Goal: Information Seeking & Learning: Learn about a topic

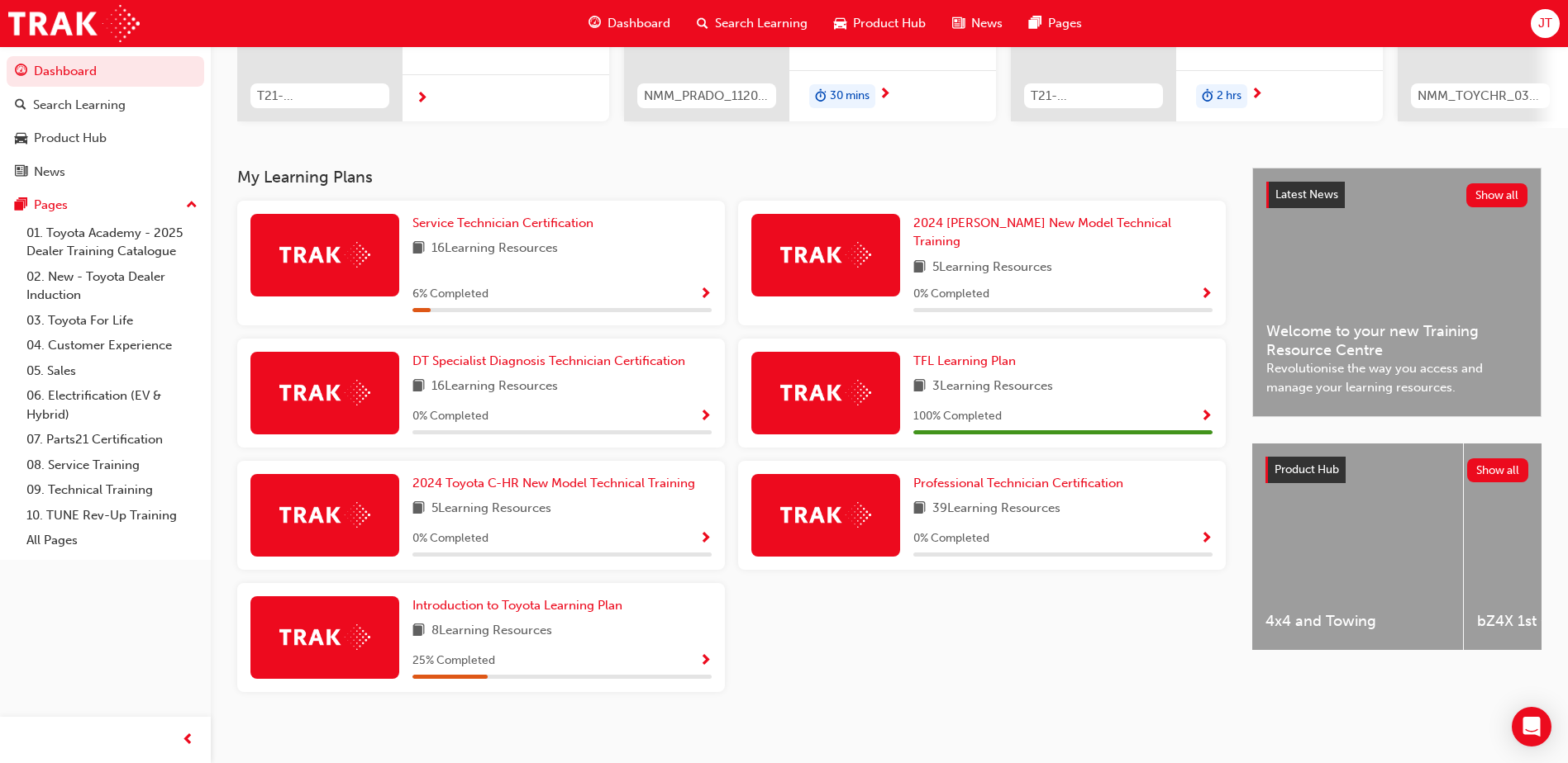
scroll to position [254, 0]
click at [599, 650] on div "25 % Completed" at bounding box center [562, 660] width 299 height 20
click at [586, 597] on span "Introduction to Toyota Learning Plan" at bounding box center [517, 605] width 210 height 15
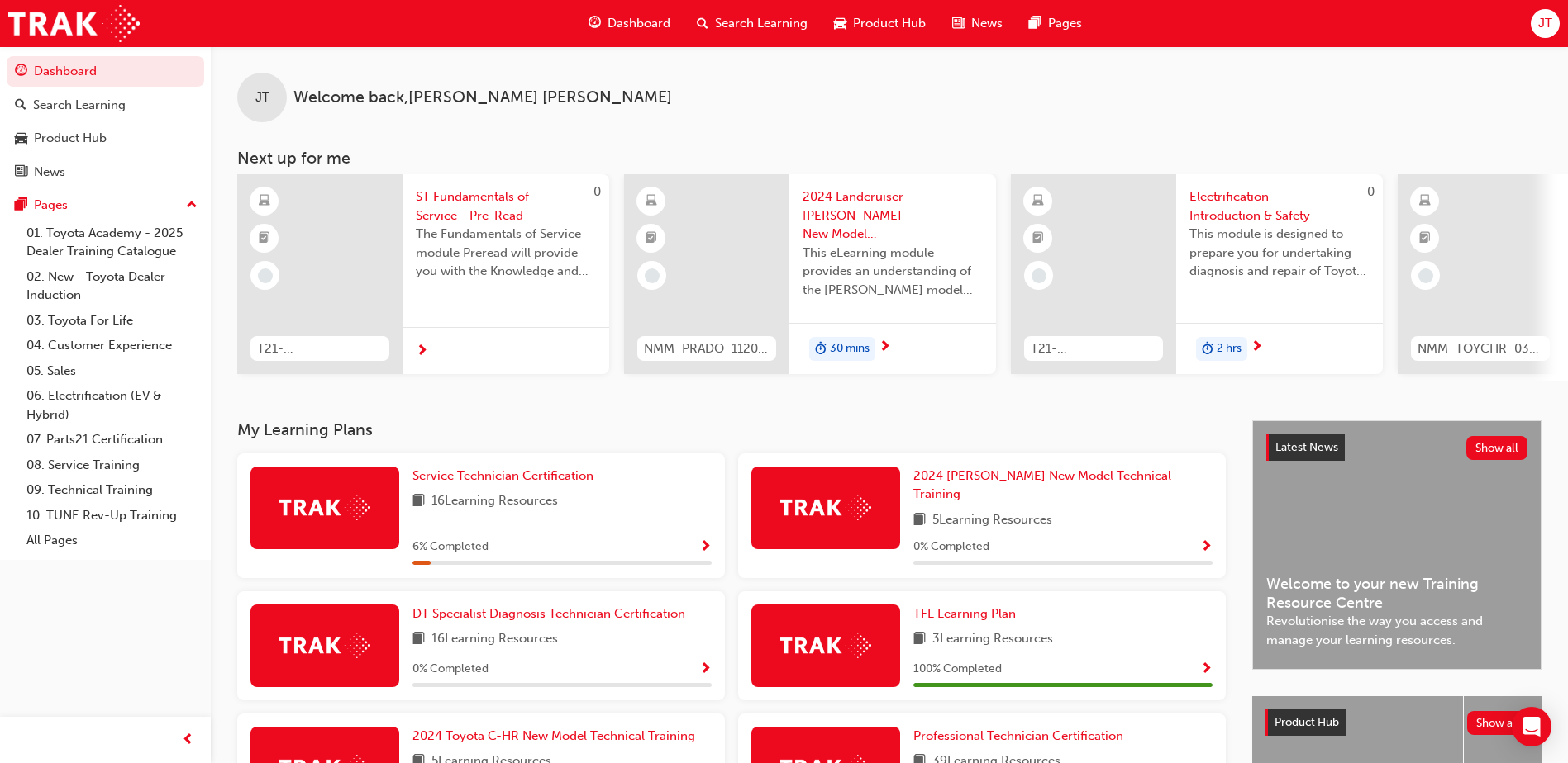
click at [739, 21] on span "Search Learning" at bounding box center [761, 23] width 93 height 19
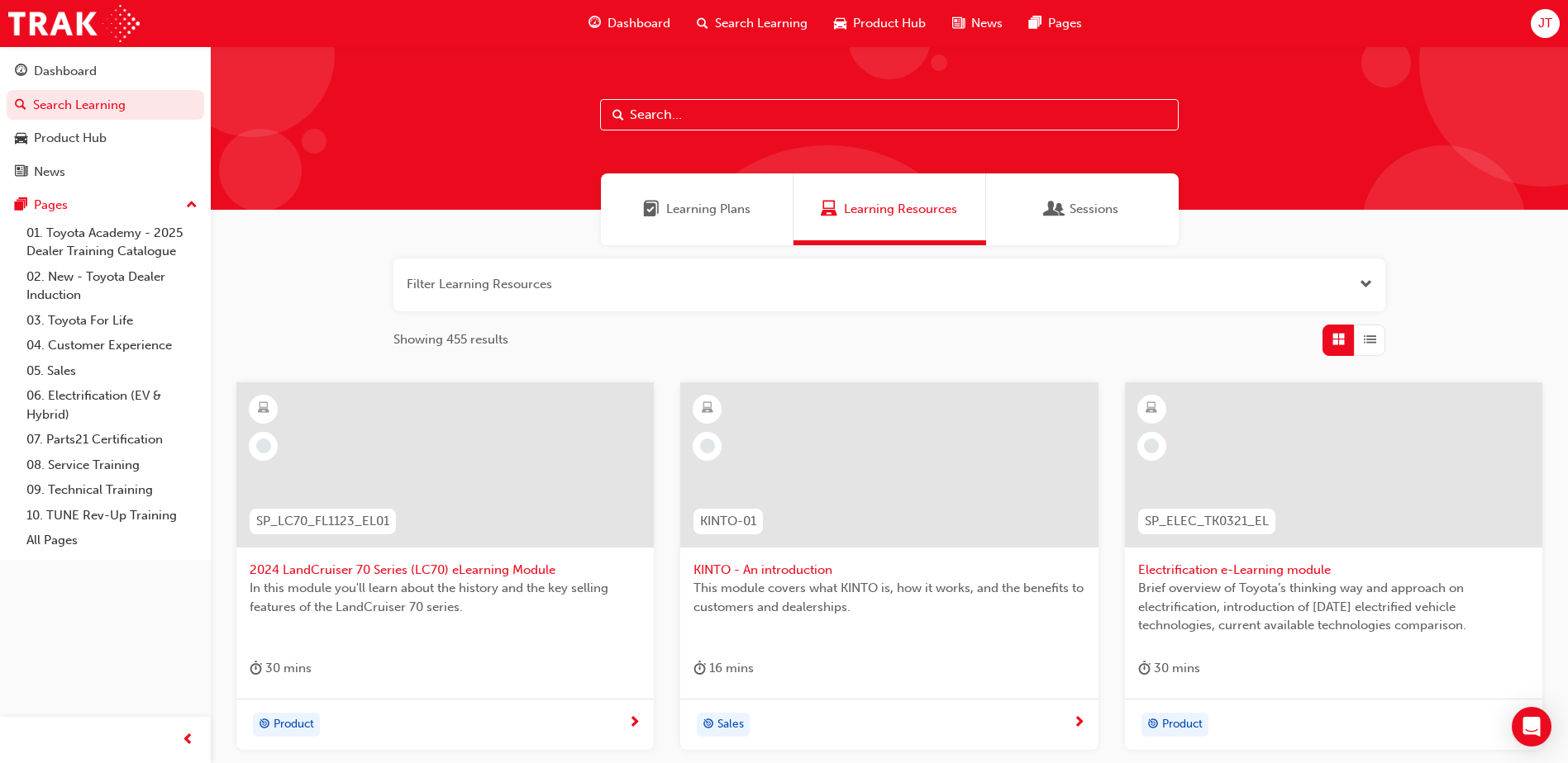
click at [712, 205] on span "Learning Plans" at bounding box center [709, 209] width 85 height 19
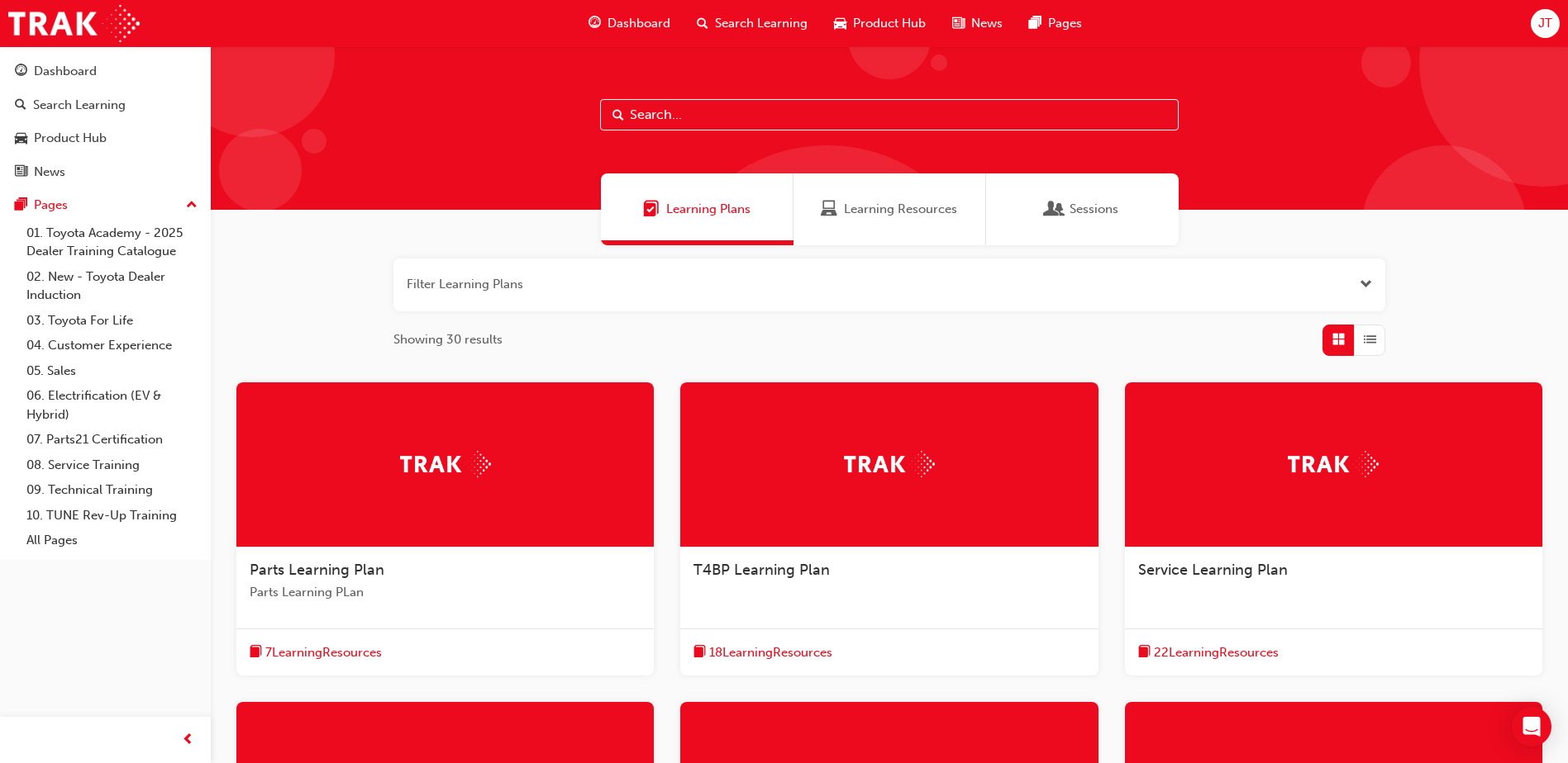
scroll to position [254, 0]
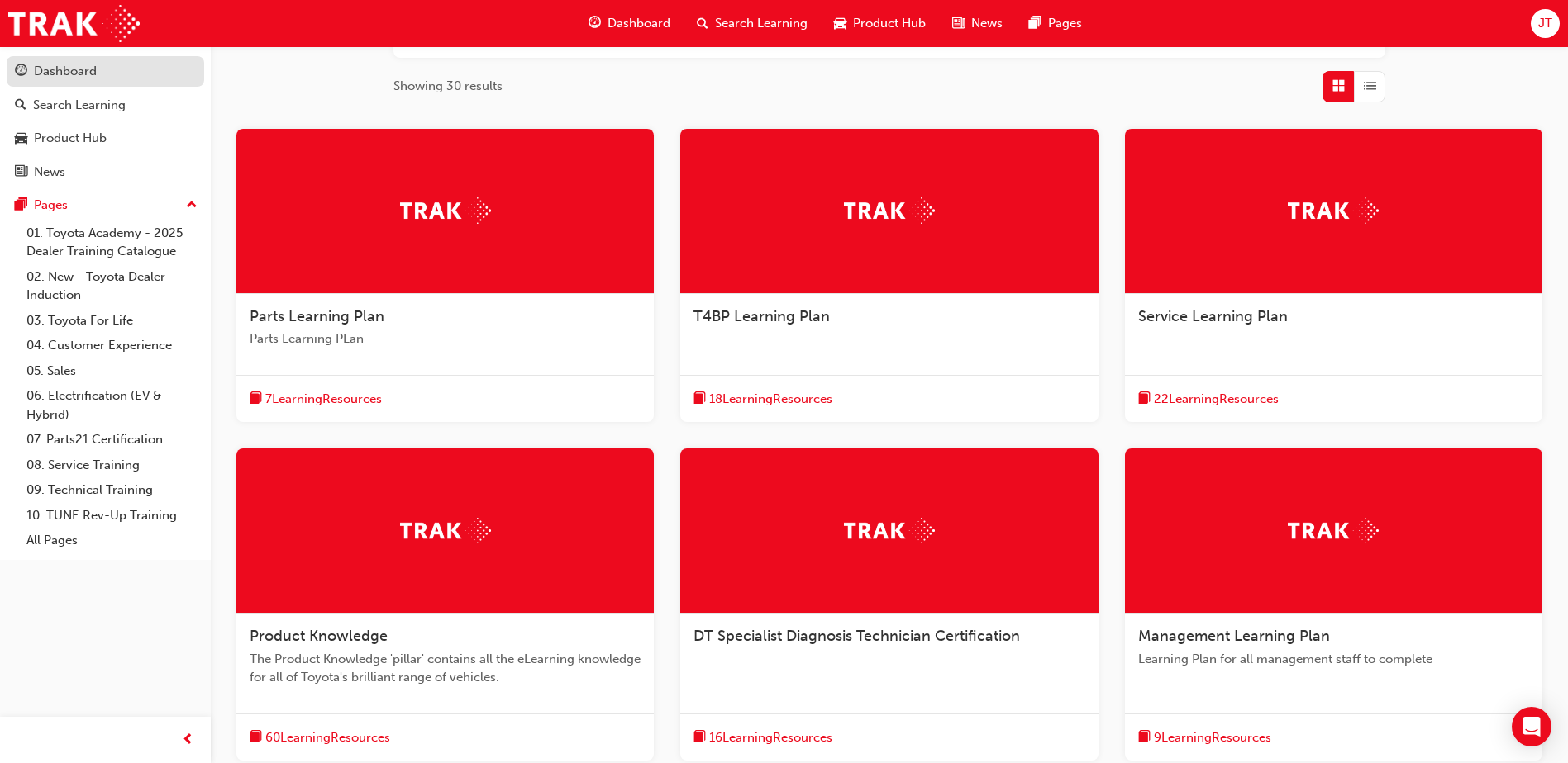
click at [109, 57] on link "Dashboard" at bounding box center [105, 71] width 198 height 30
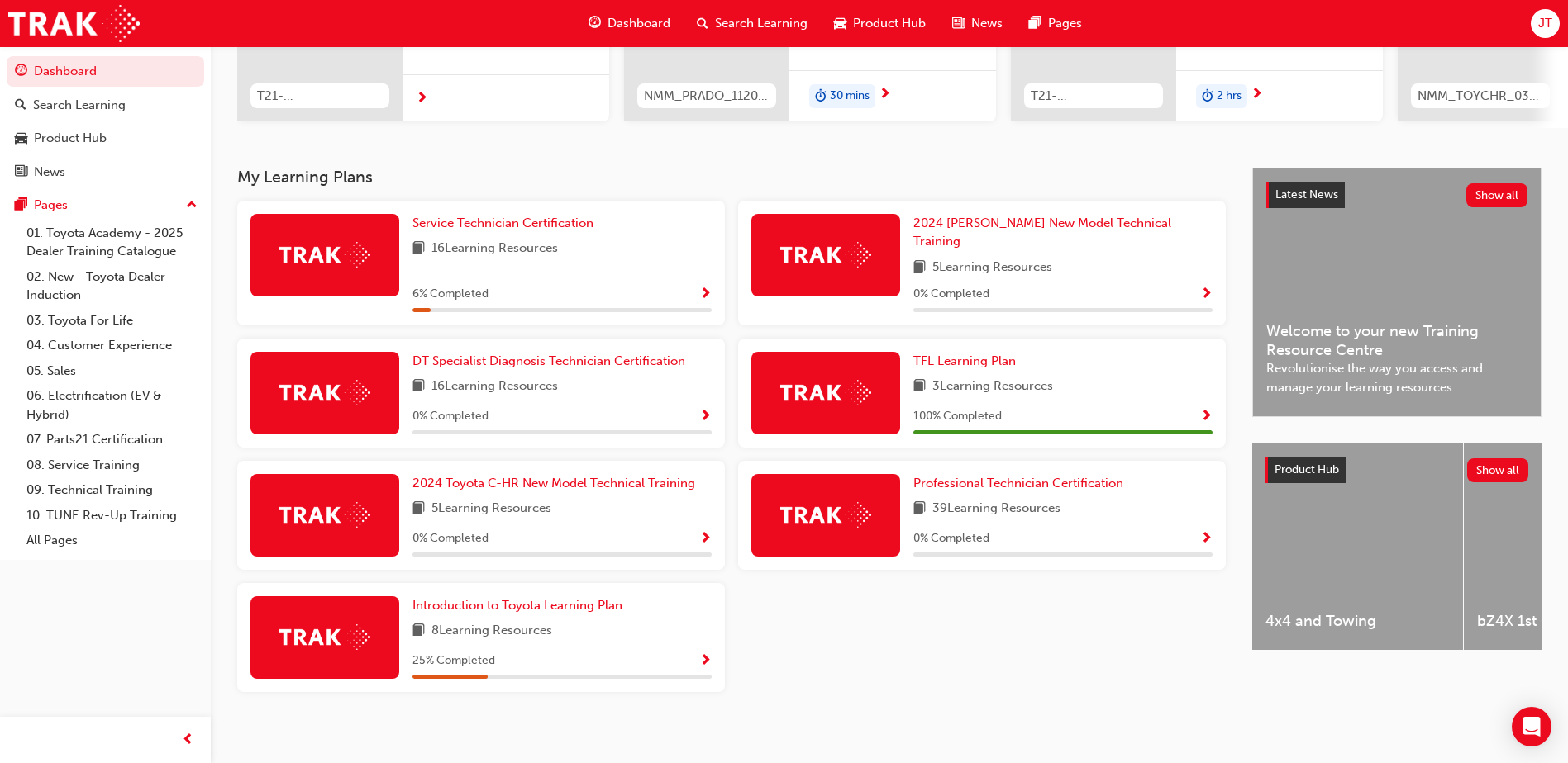
scroll to position [254, 0]
click at [566, 227] on span "Service Technician Certification" at bounding box center [503, 222] width 181 height 15
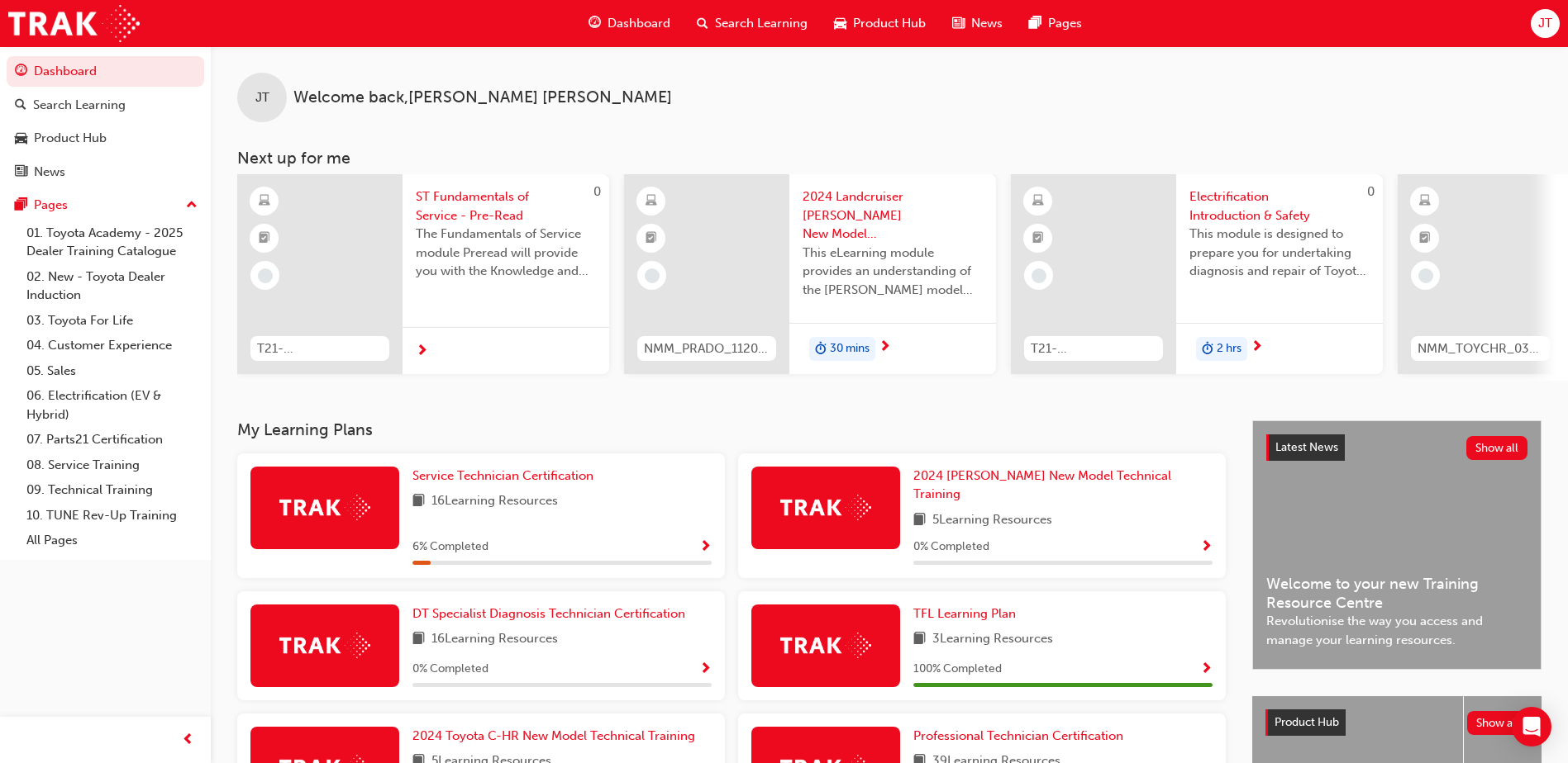
click at [1554, 19] on div "JT" at bounding box center [1544, 23] width 29 height 29
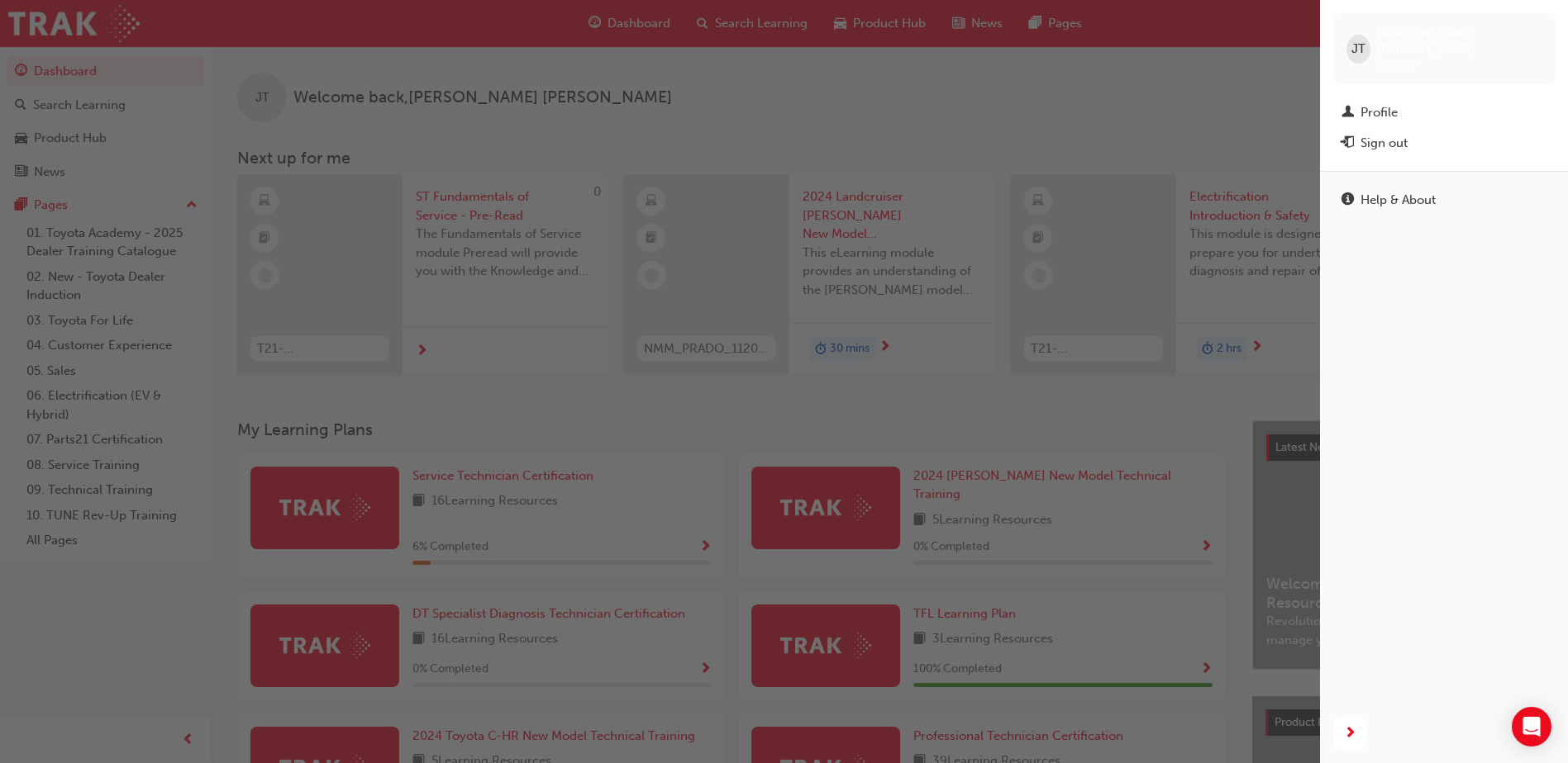
click at [1114, 117] on div "button" at bounding box center [660, 381] width 1320 height 763
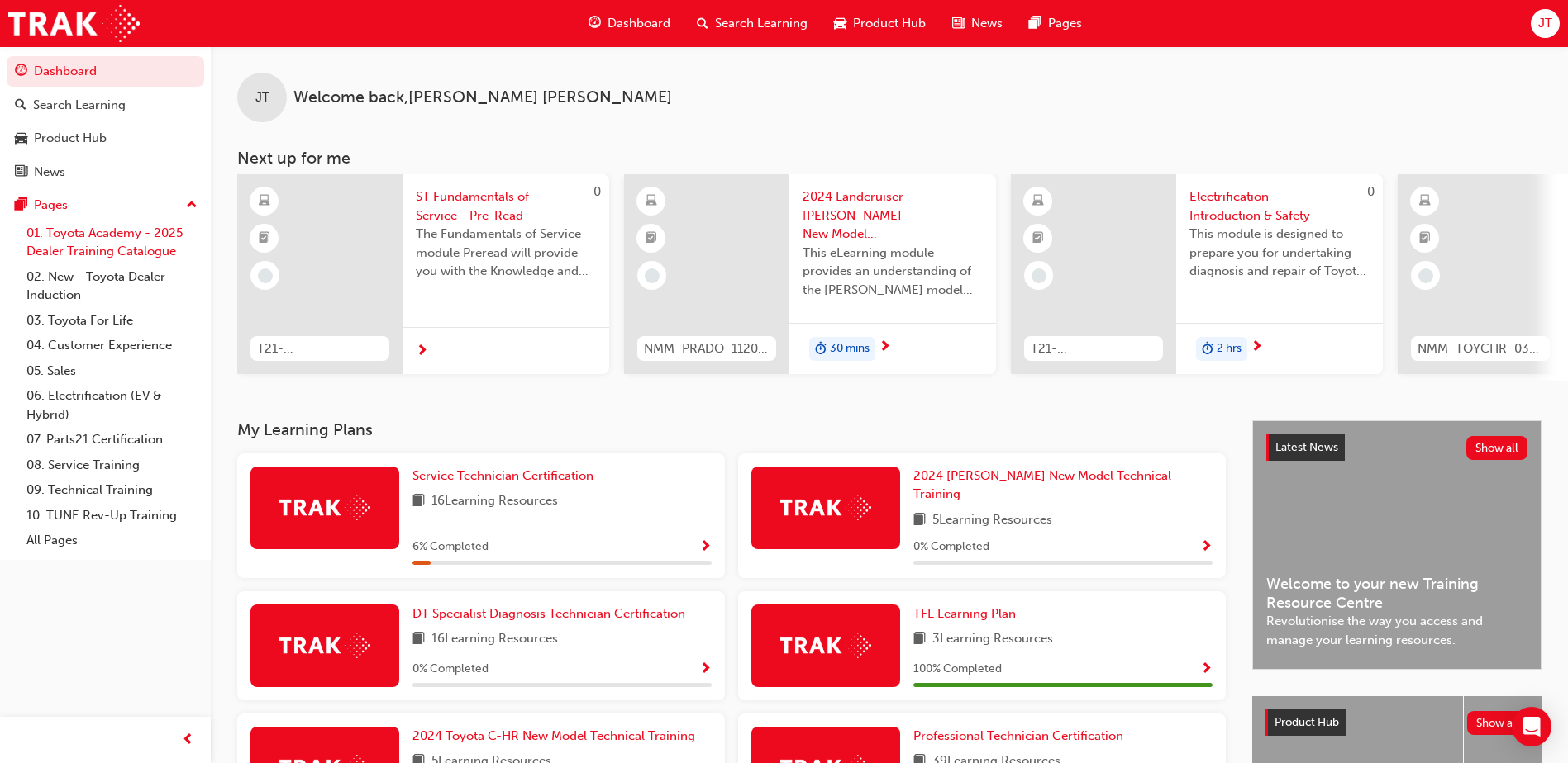
click at [120, 238] on link "01. Toyota Academy - 2025 Dealer Training Catalogue" at bounding box center [112, 243] width 184 height 44
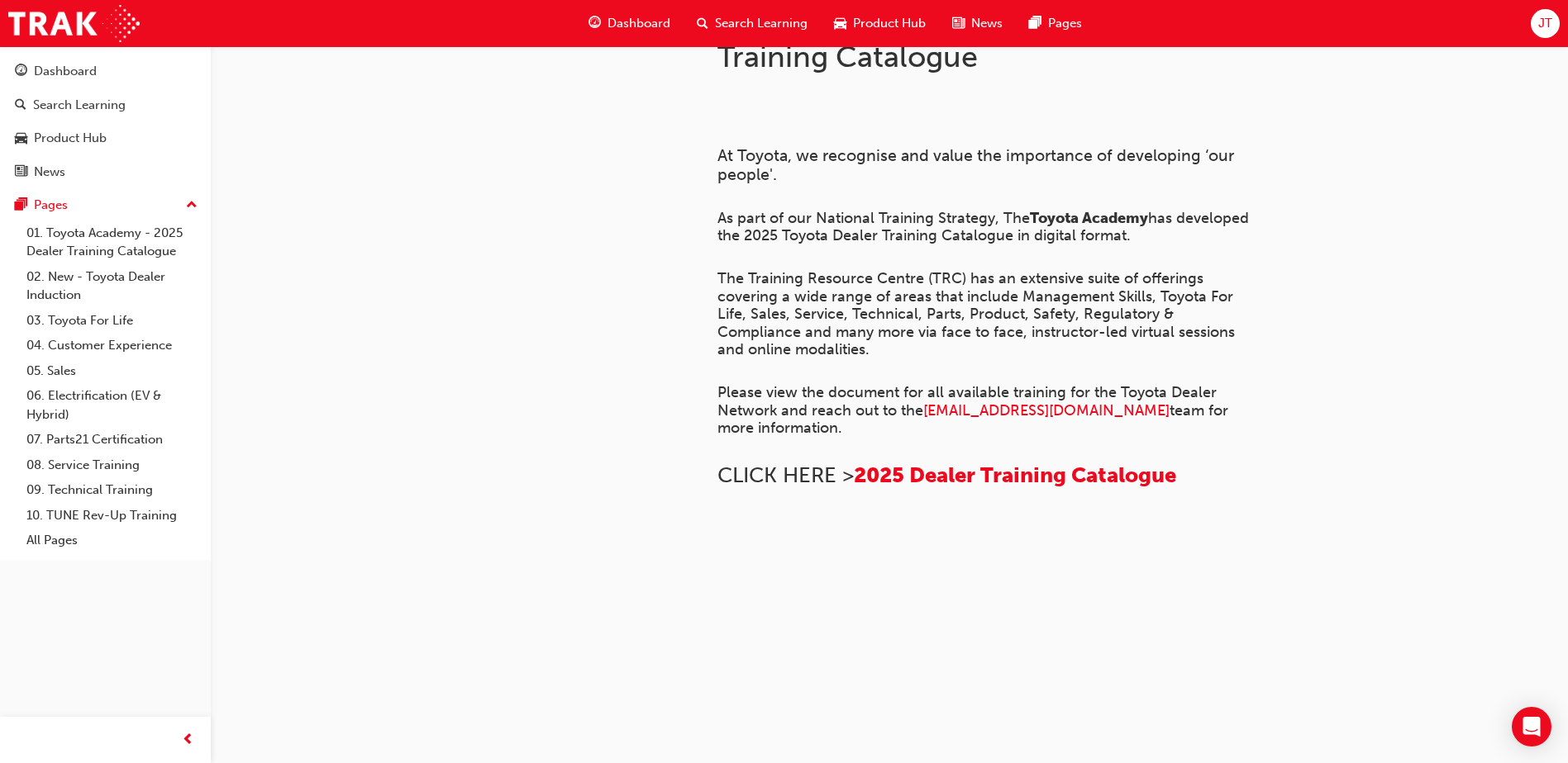
scroll to position [706, 0]
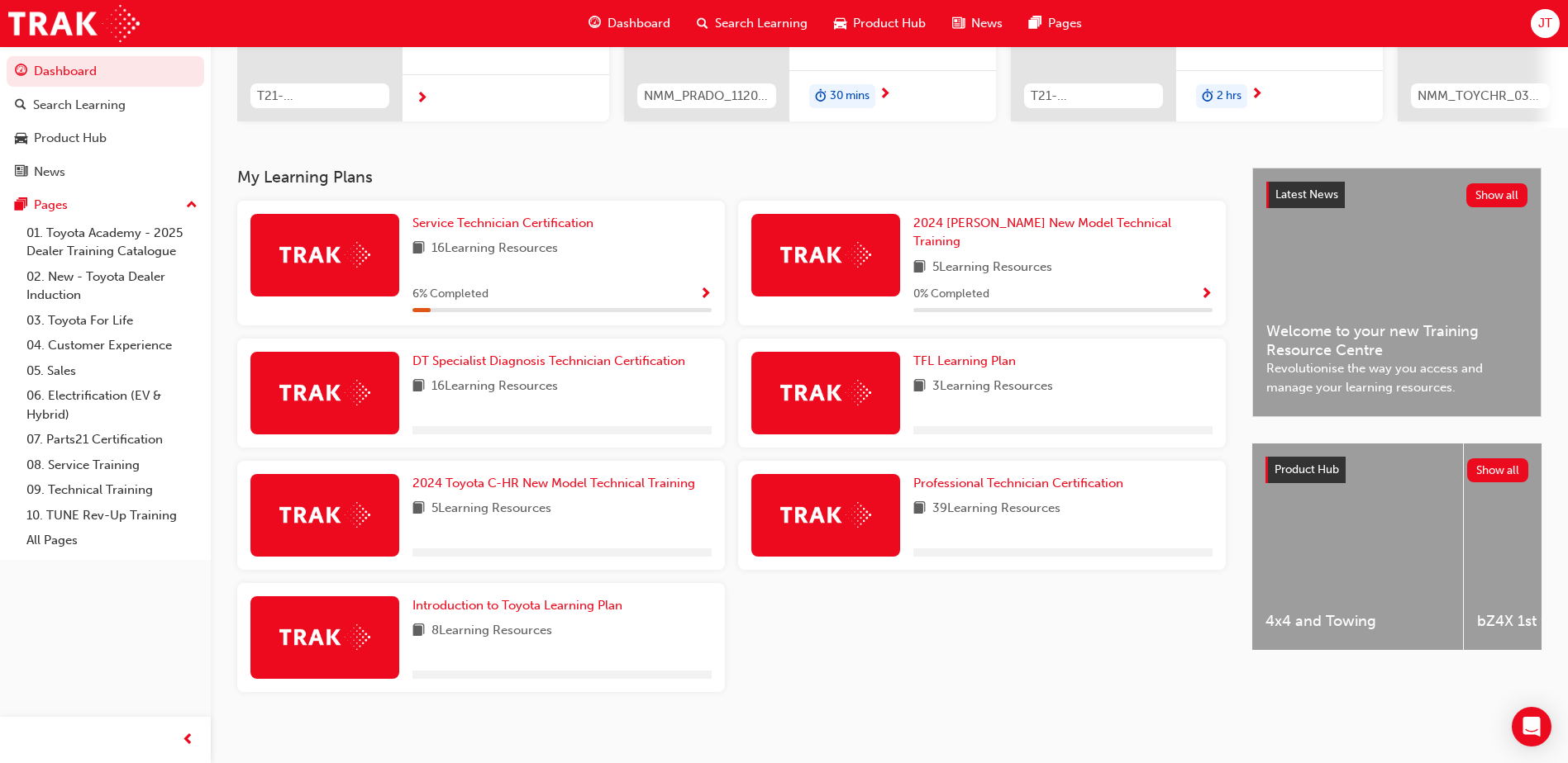
scroll to position [254, 0]
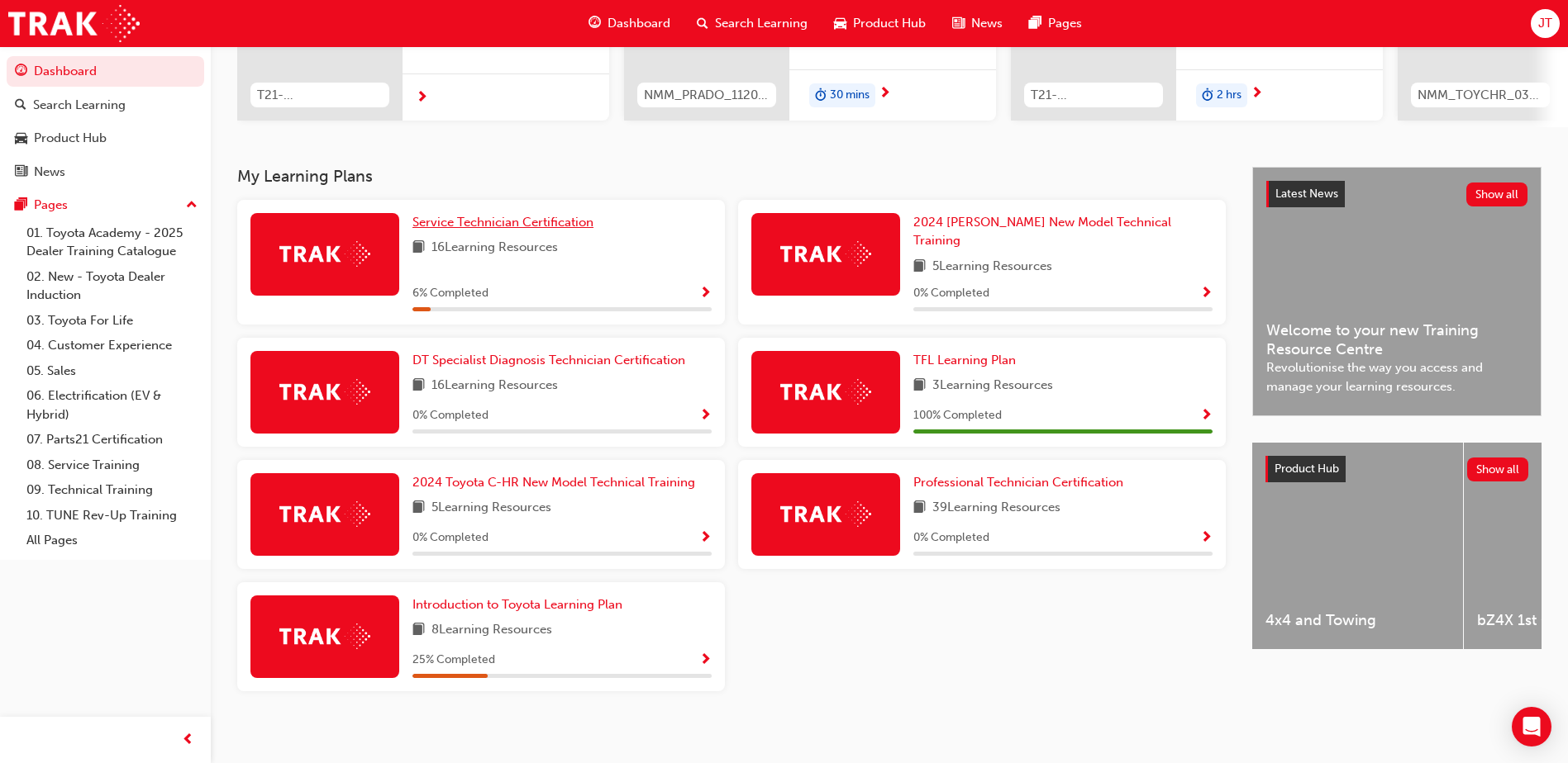
click at [520, 230] on span "Service Technician Certification" at bounding box center [503, 222] width 181 height 15
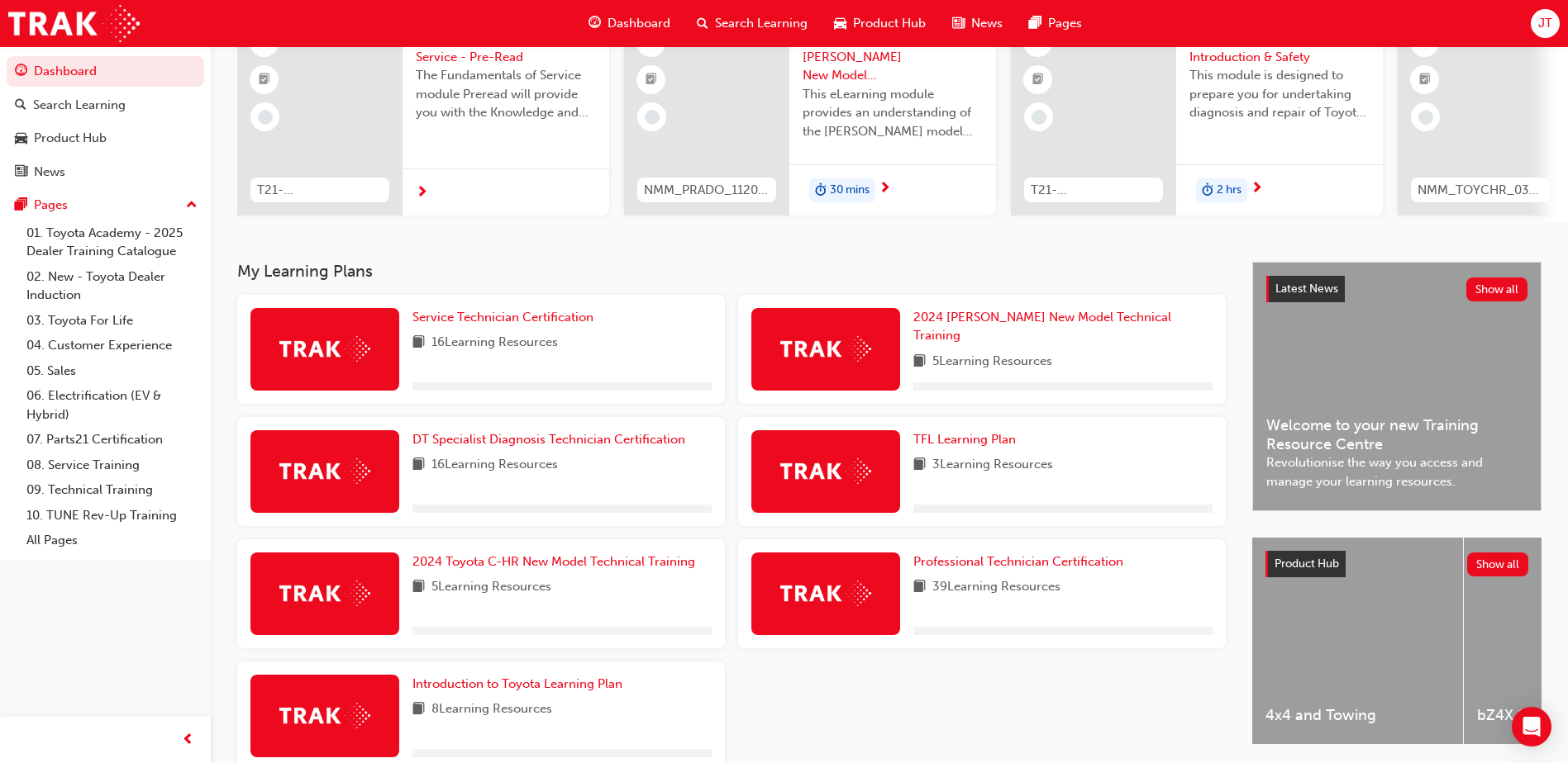
scroll to position [166, 0]
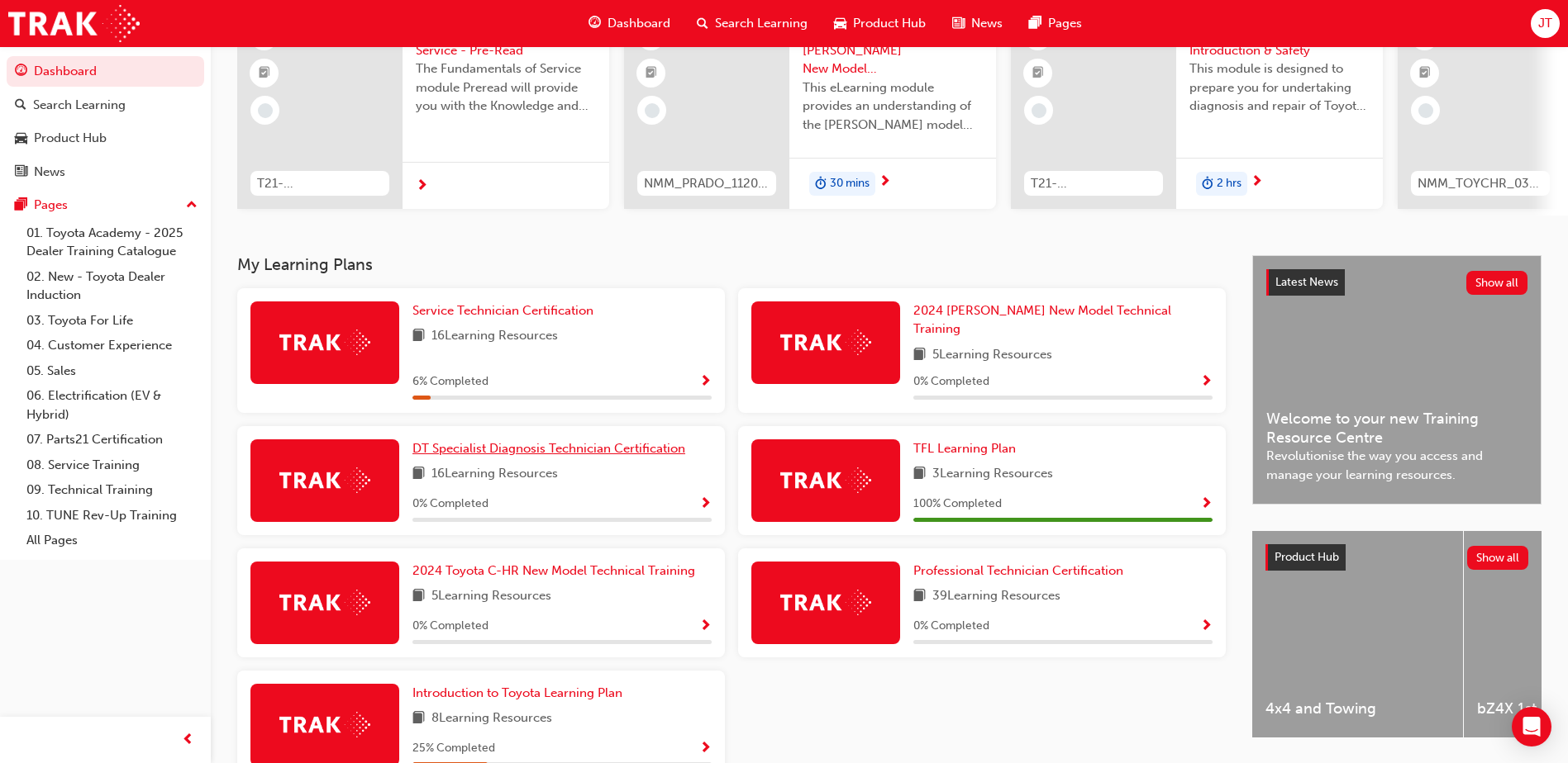
click at [545, 445] on span "DT Specialist Diagnosis Technician Certification" at bounding box center [549, 448] width 273 height 15
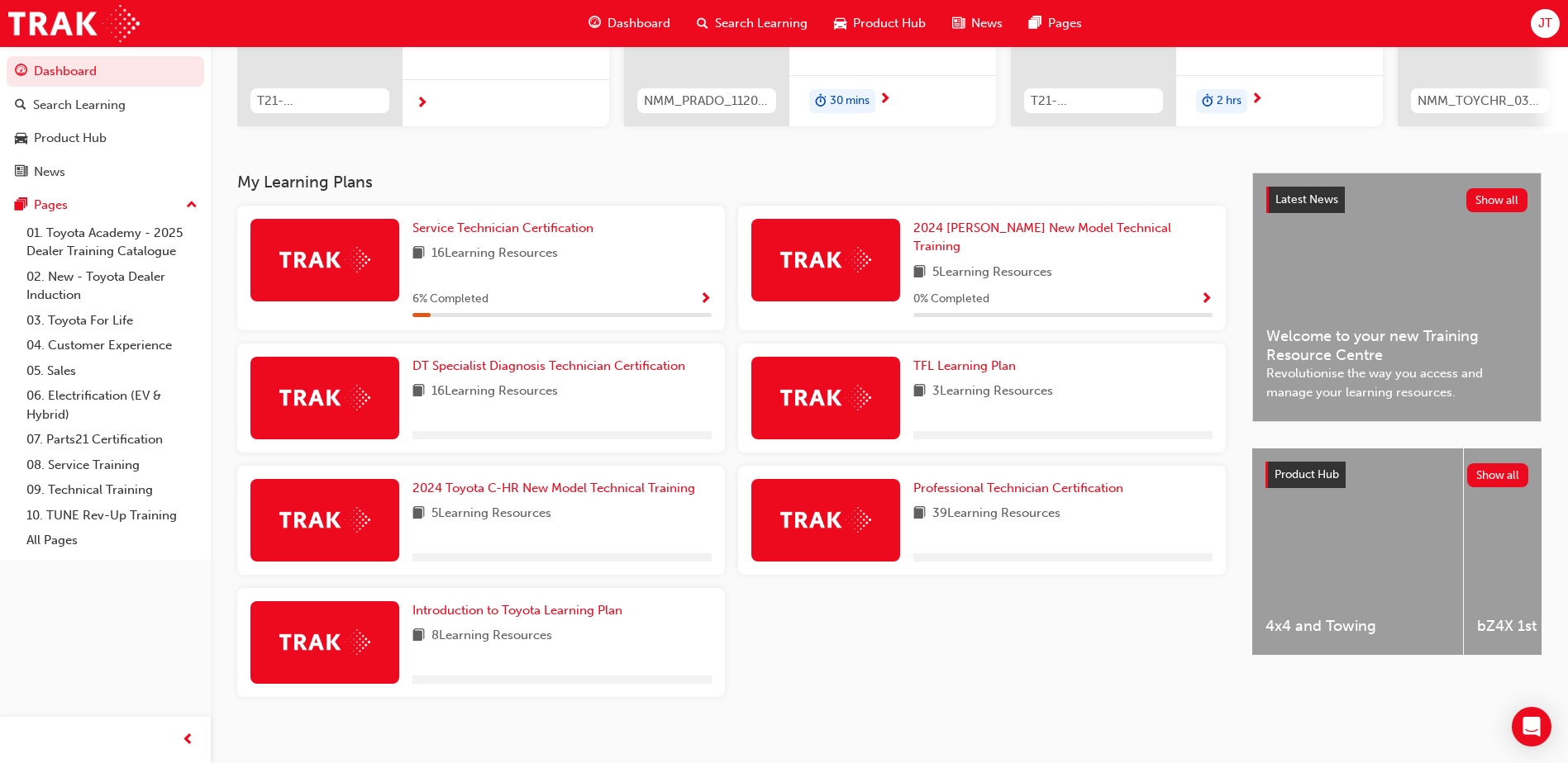
scroll to position [254, 0]
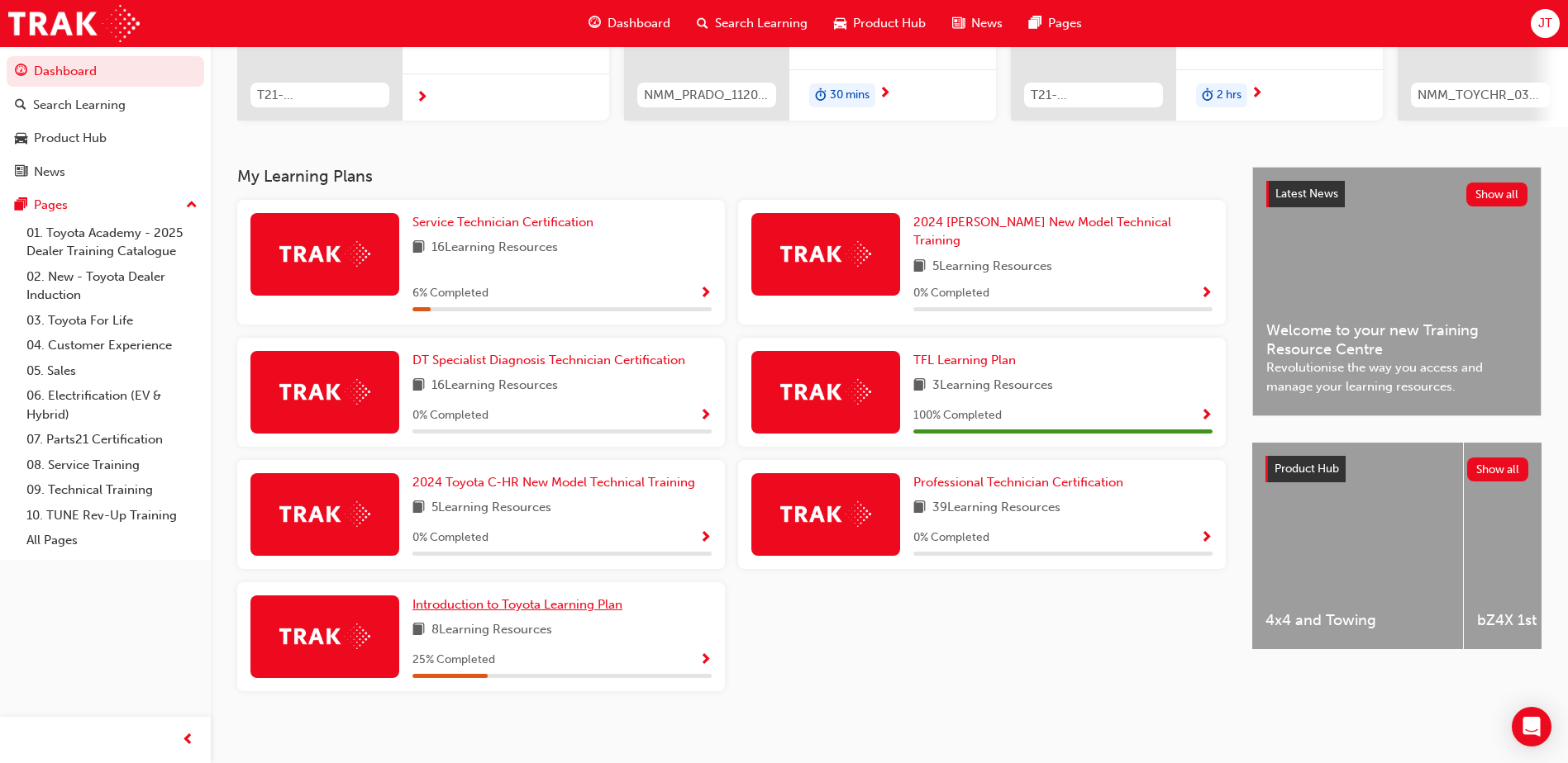
click at [530, 597] on span "Introduction to Toyota Learning Plan" at bounding box center [517, 605] width 210 height 15
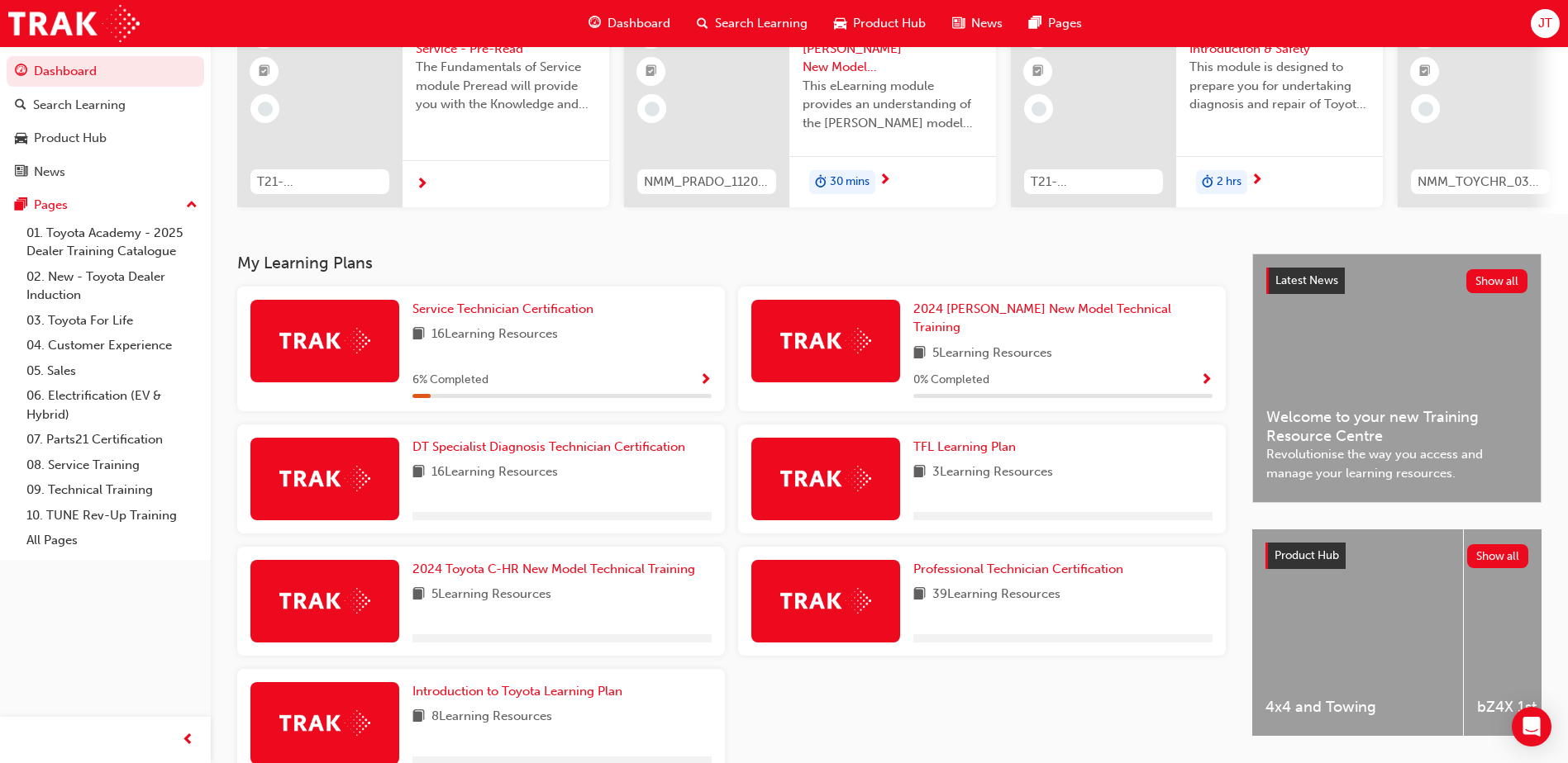
scroll to position [254, 0]
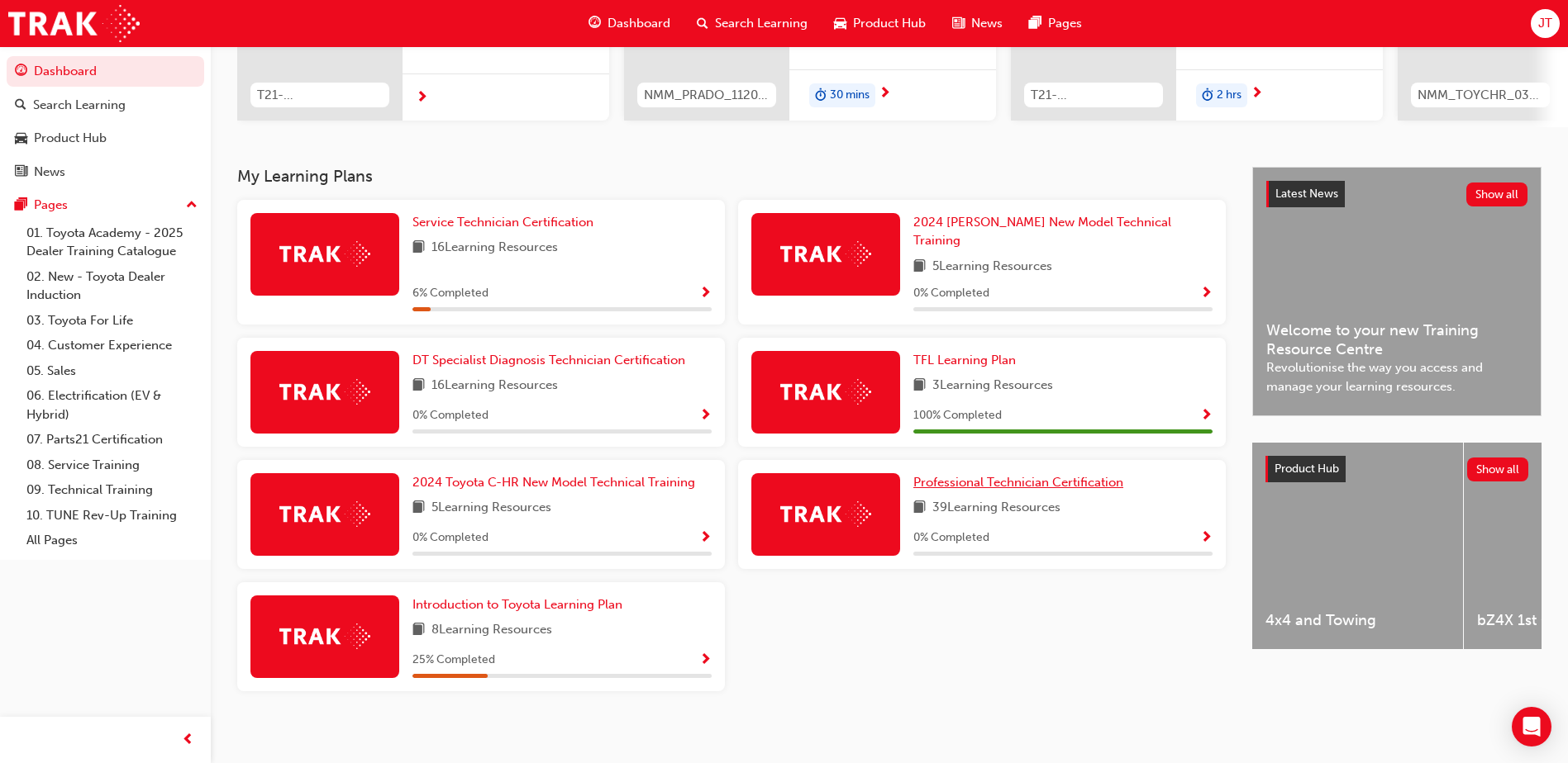
click at [1004, 475] on span "Professional Technician Certification" at bounding box center [1018, 482] width 210 height 15
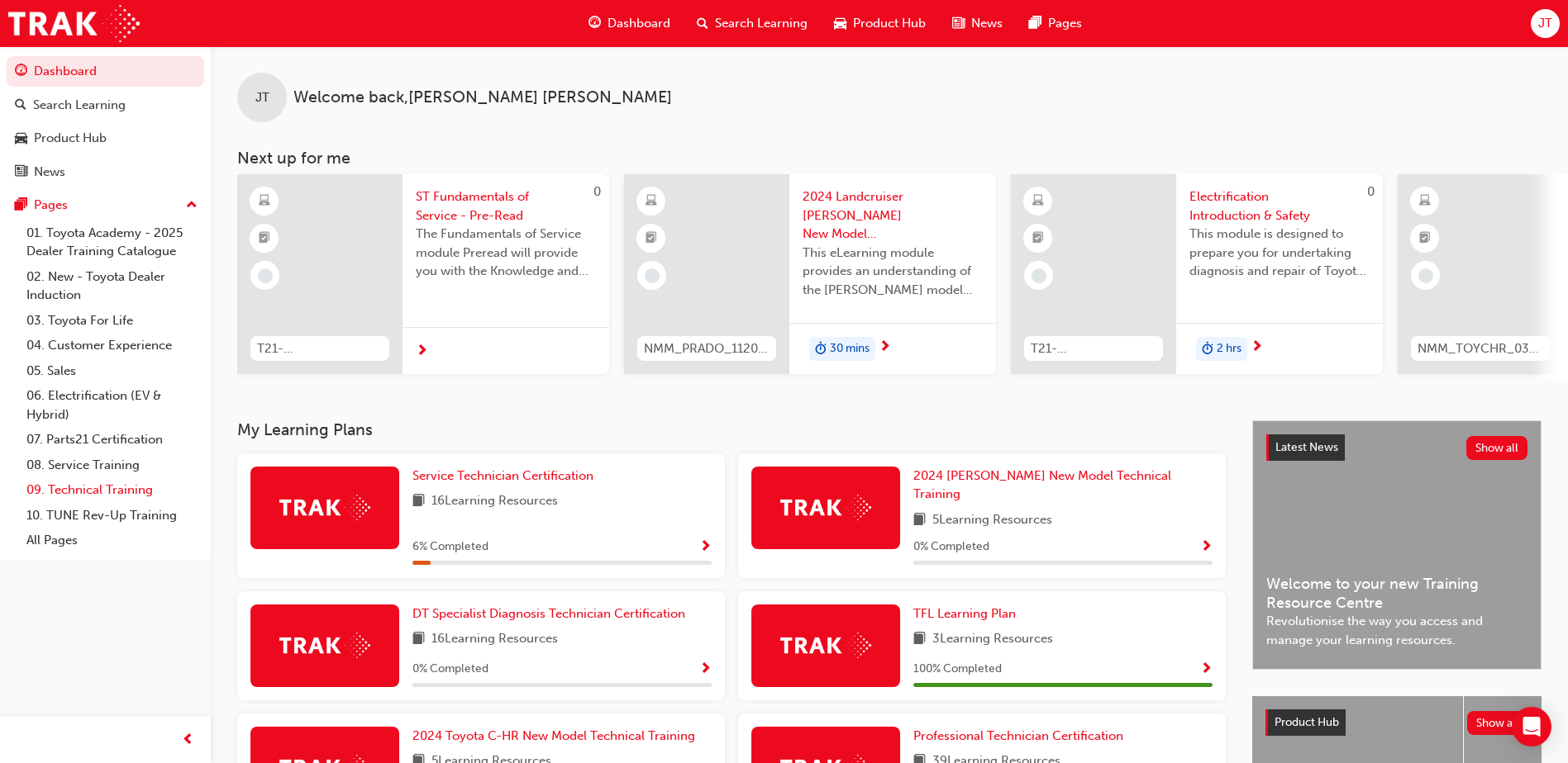
click at [99, 489] on link "09. Technical Training" at bounding box center [112, 491] width 184 height 26
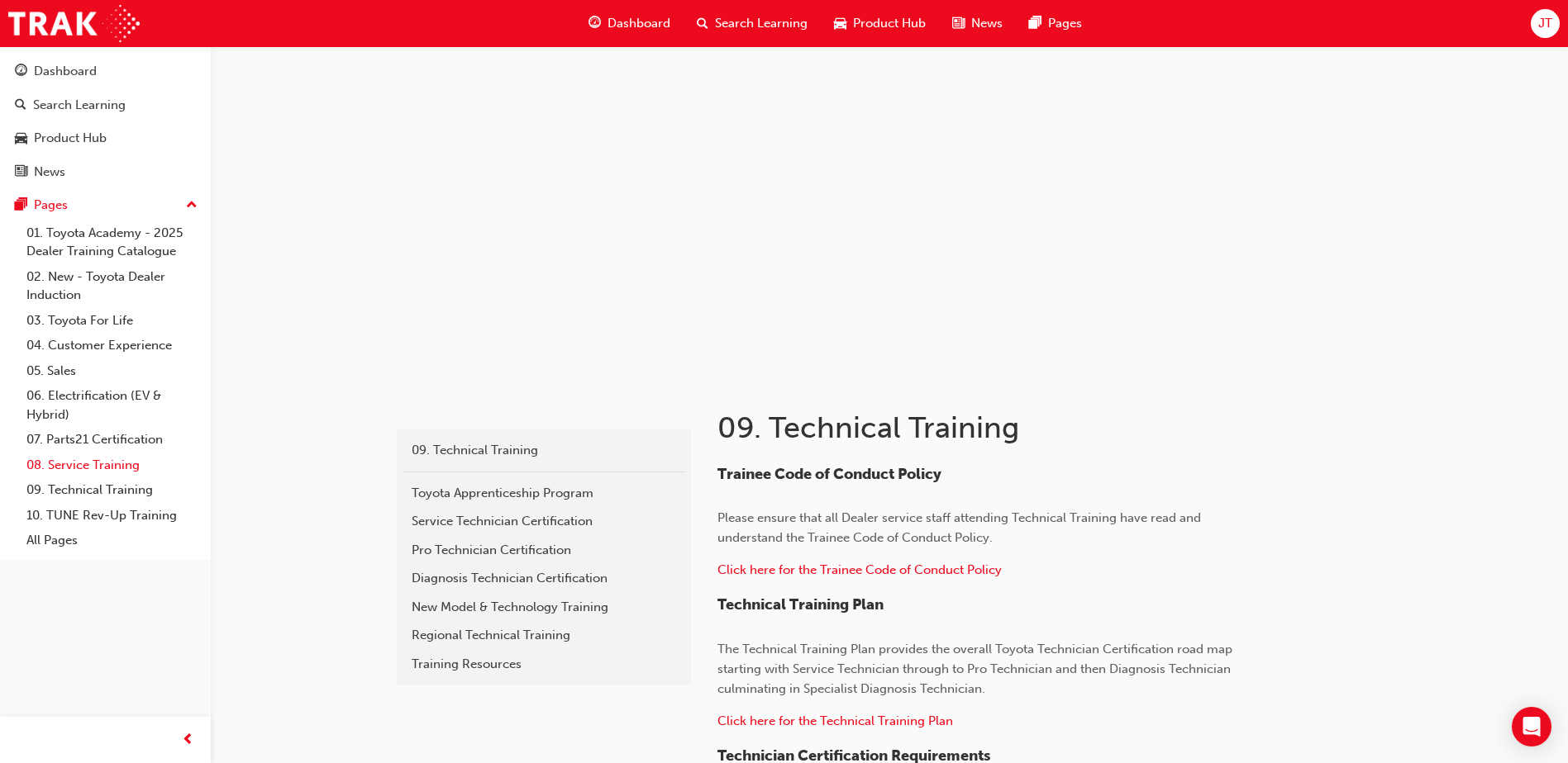
click at [101, 464] on link "08. Service Training" at bounding box center [112, 466] width 184 height 26
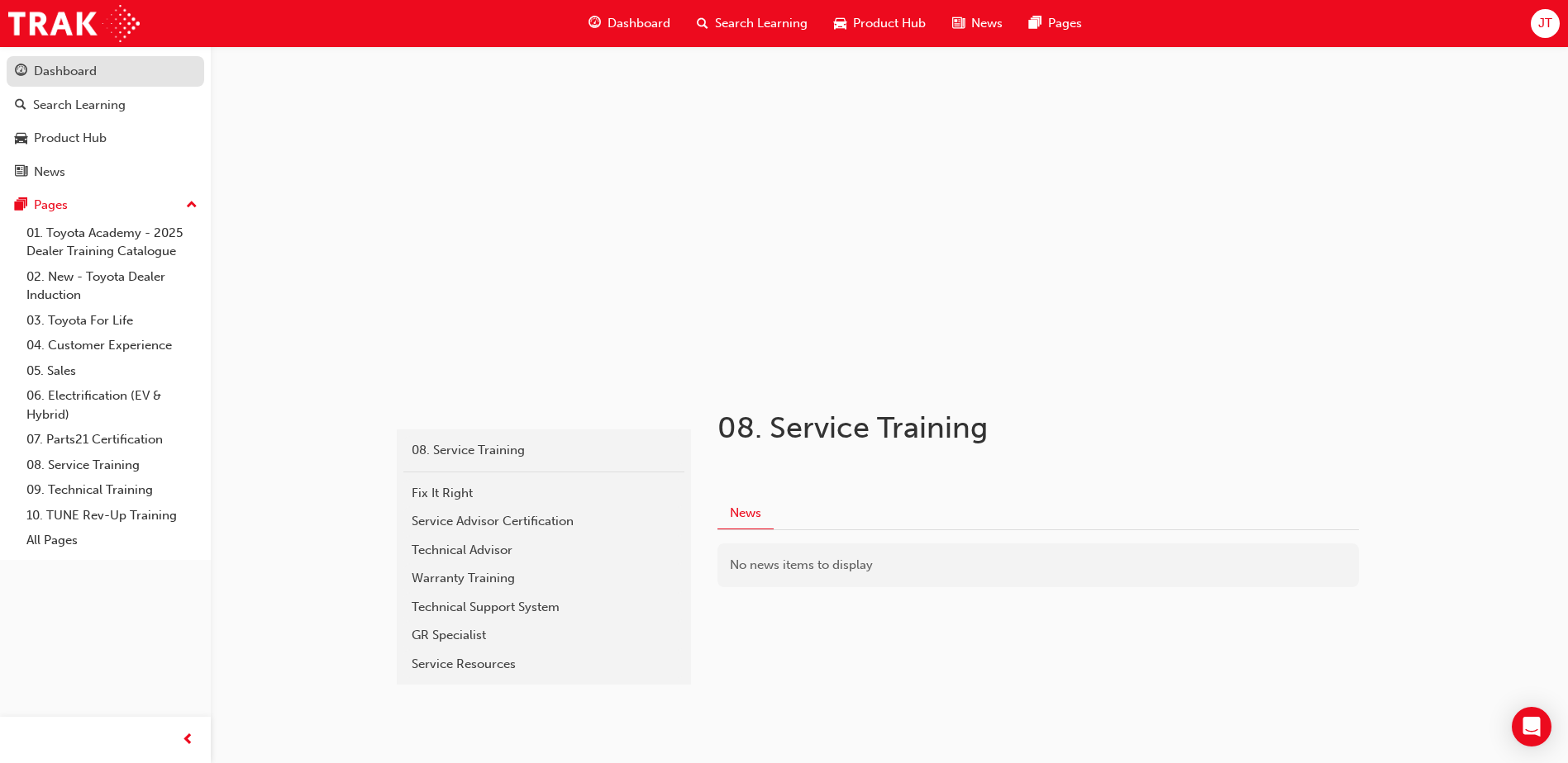
click at [86, 66] on div "Dashboard" at bounding box center [65, 71] width 63 height 19
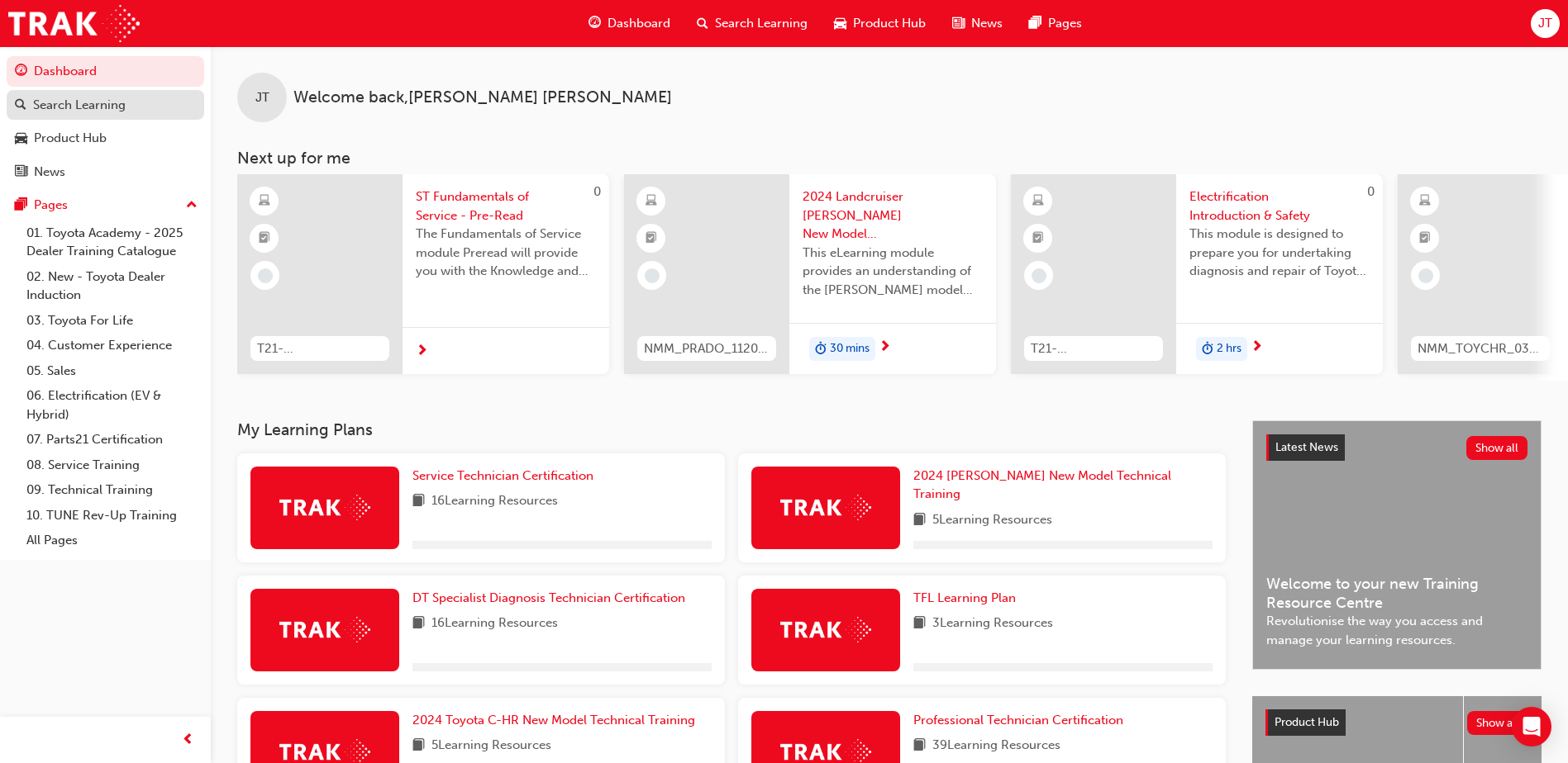
click at [138, 105] on div "Search Learning" at bounding box center [105, 105] width 181 height 20
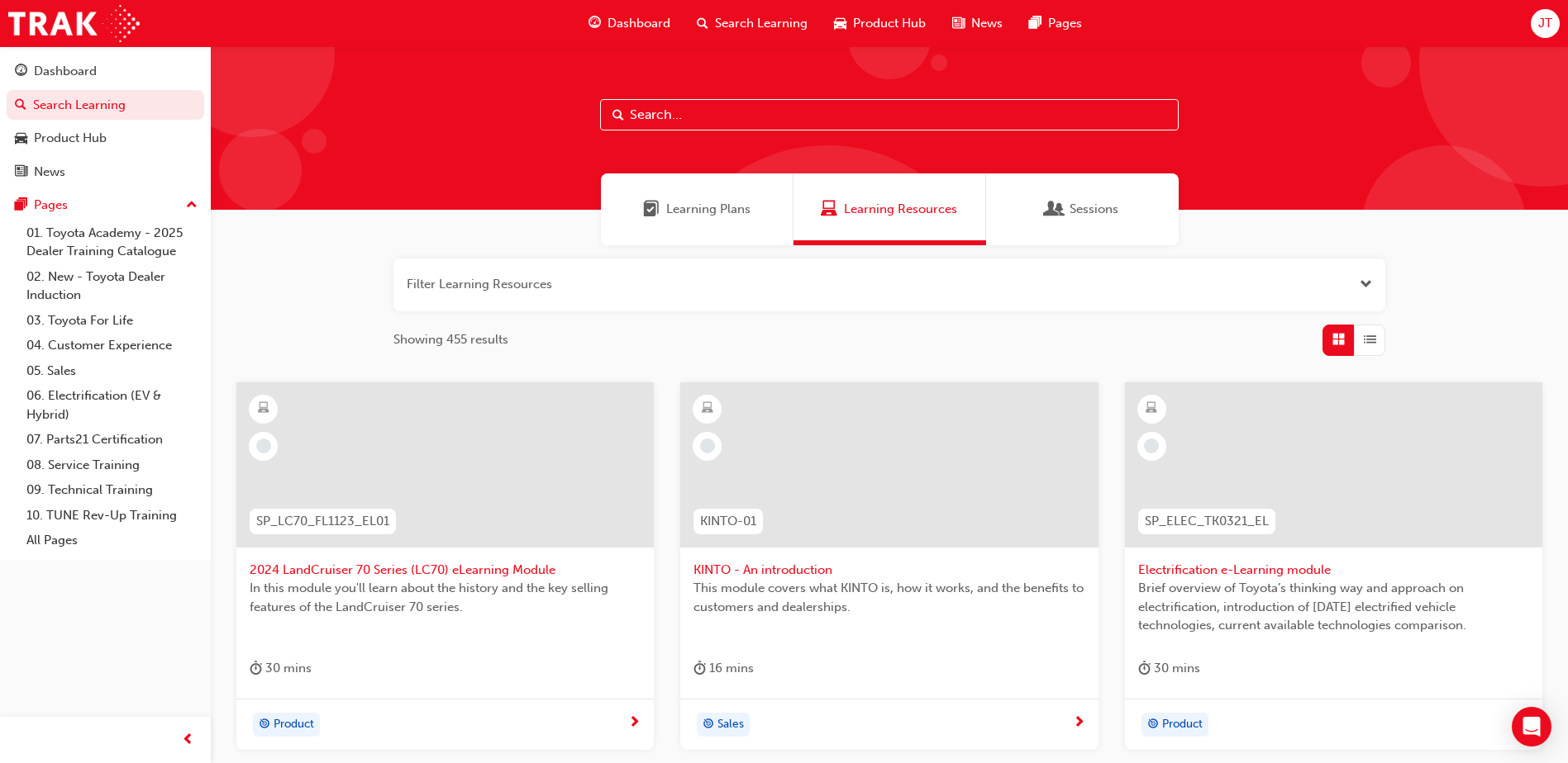
click at [661, 191] on div "Learning Plans" at bounding box center [697, 210] width 192 height 72
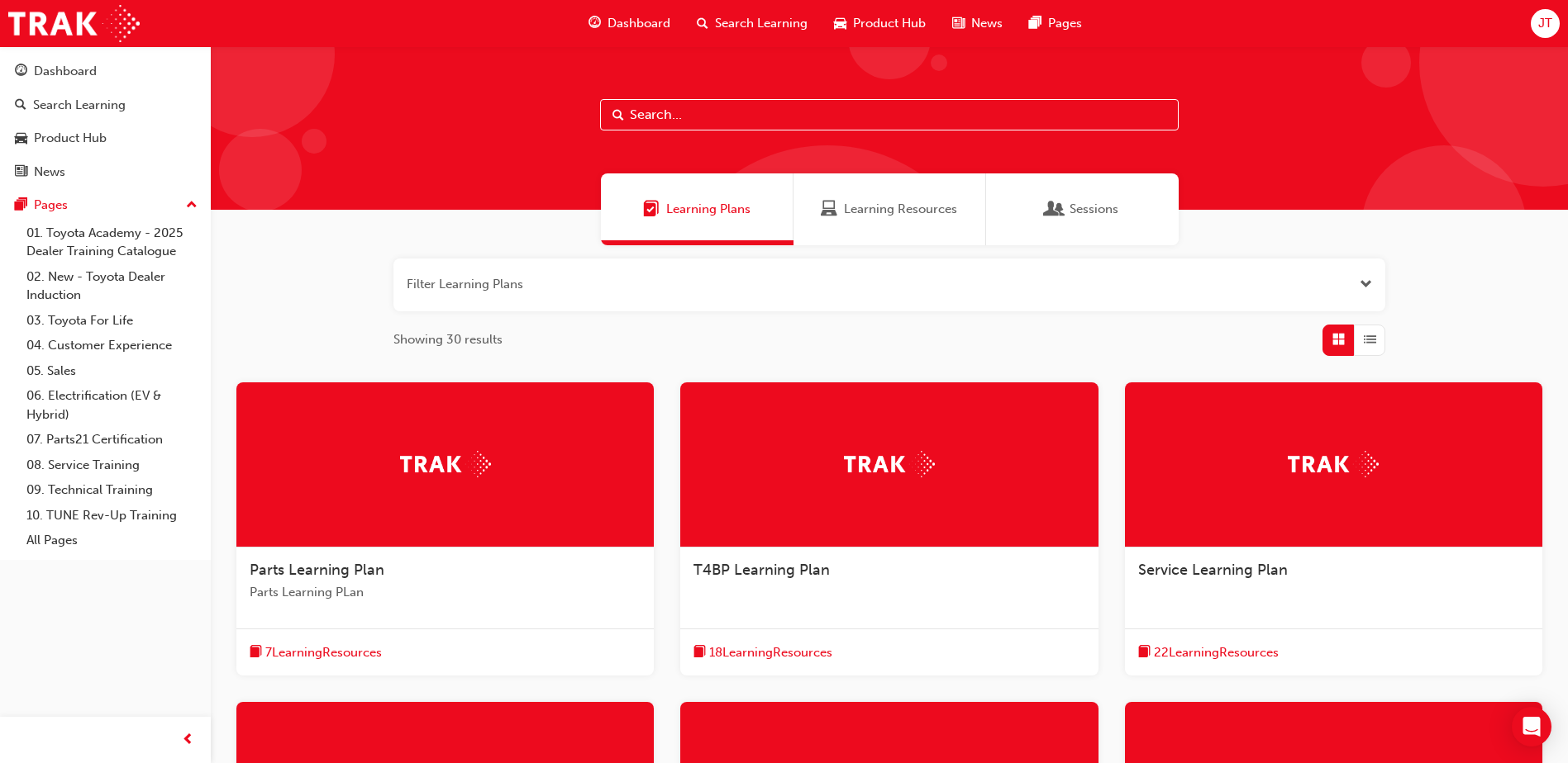
click at [774, 110] on input "text" at bounding box center [889, 115] width 578 height 31
click at [271, 256] on div "Filter Learning Plans Showing 30 results Parts Learning Plan Parts Learning PLa…" at bounding box center [889, 685] width 1357 height 878
click at [144, 51] on div "Dashboard Search Learning Product Hub News Pages Pages 01. Toyota Academy - 202…" at bounding box center [105, 303] width 211 height 514
click at [143, 57] on link "Dashboard" at bounding box center [105, 71] width 198 height 30
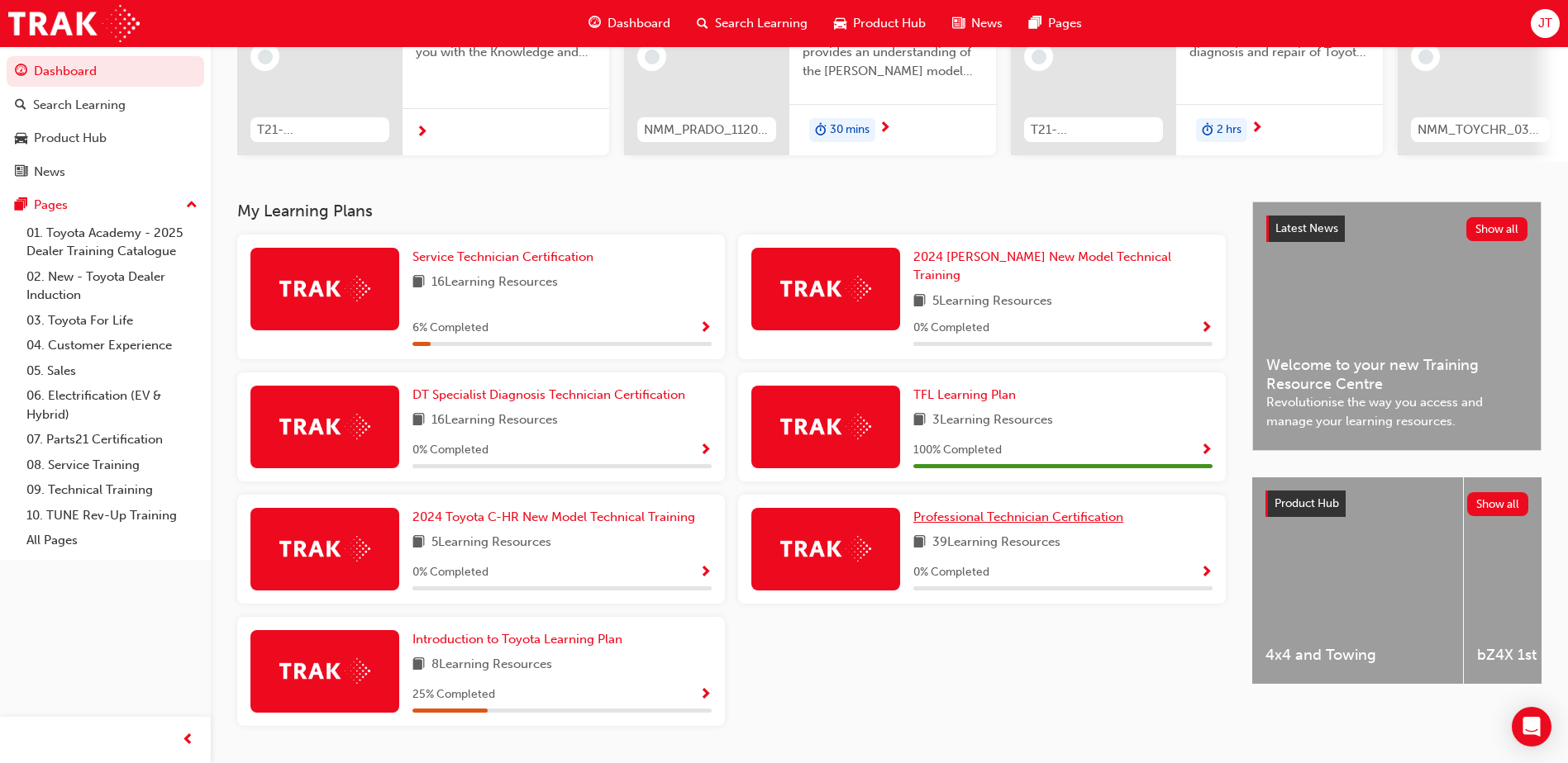
scroll to position [248, 0]
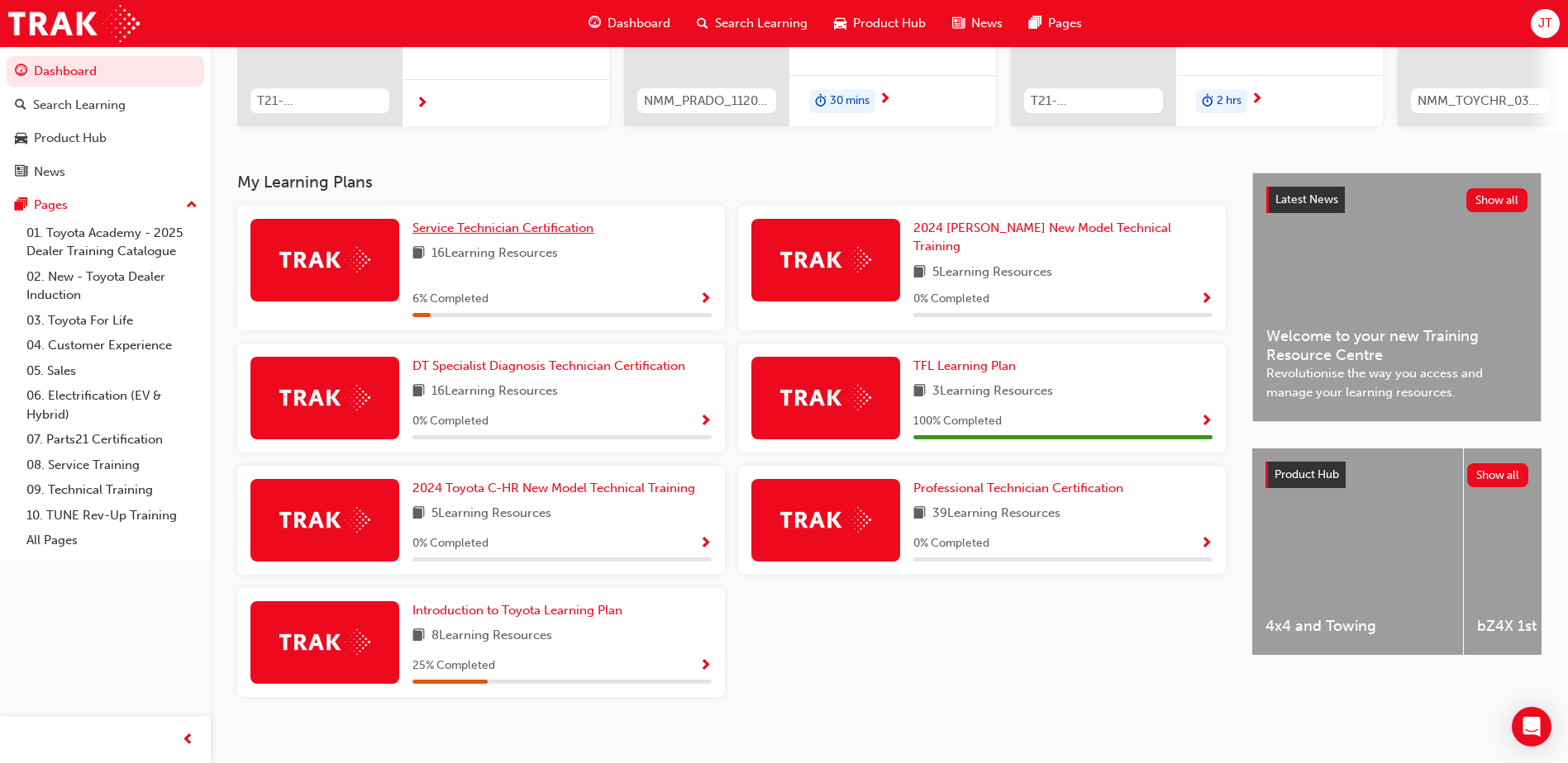
click at [494, 229] on span "Service Technician Certification" at bounding box center [503, 228] width 181 height 15
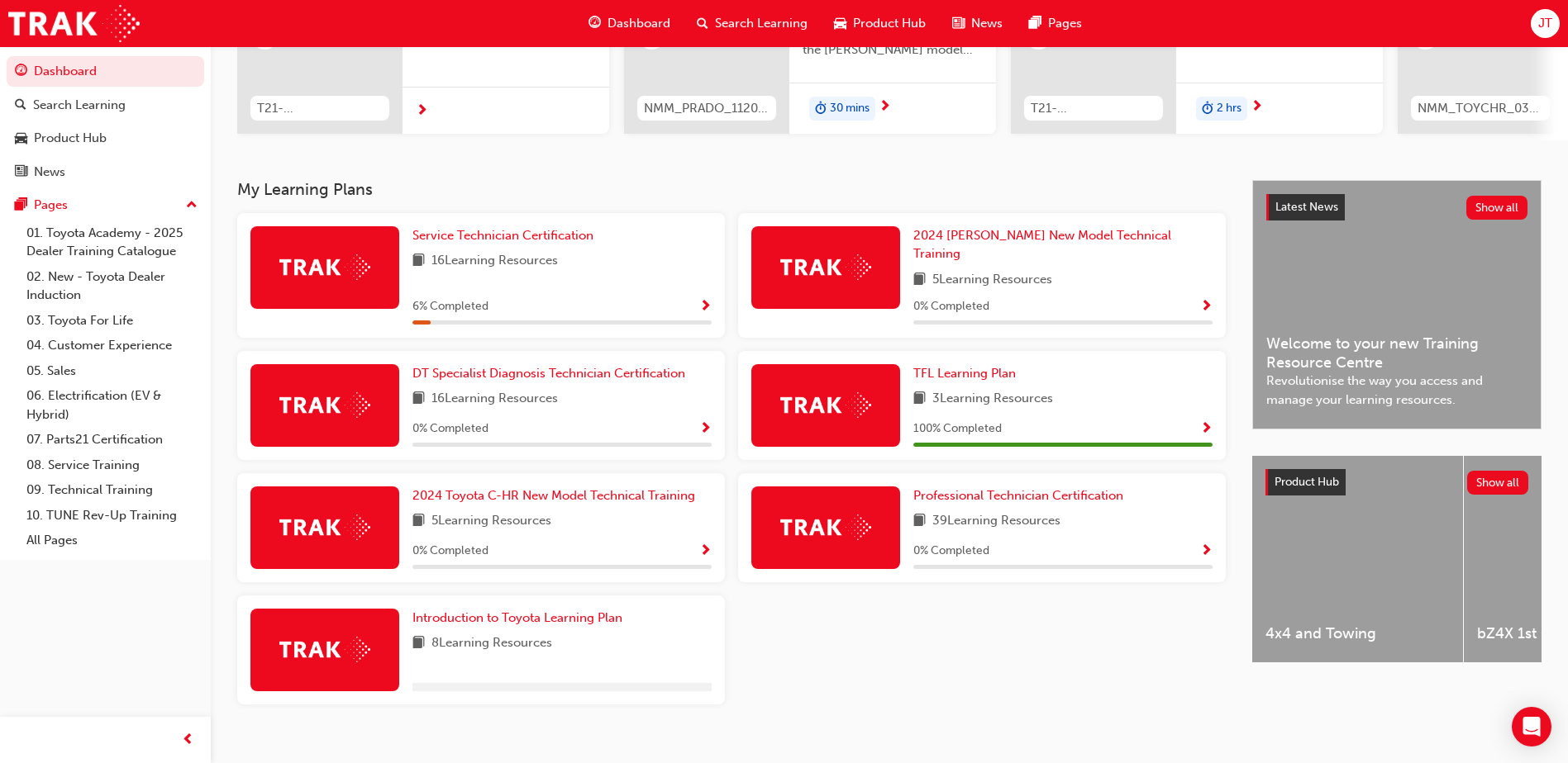
scroll to position [254, 0]
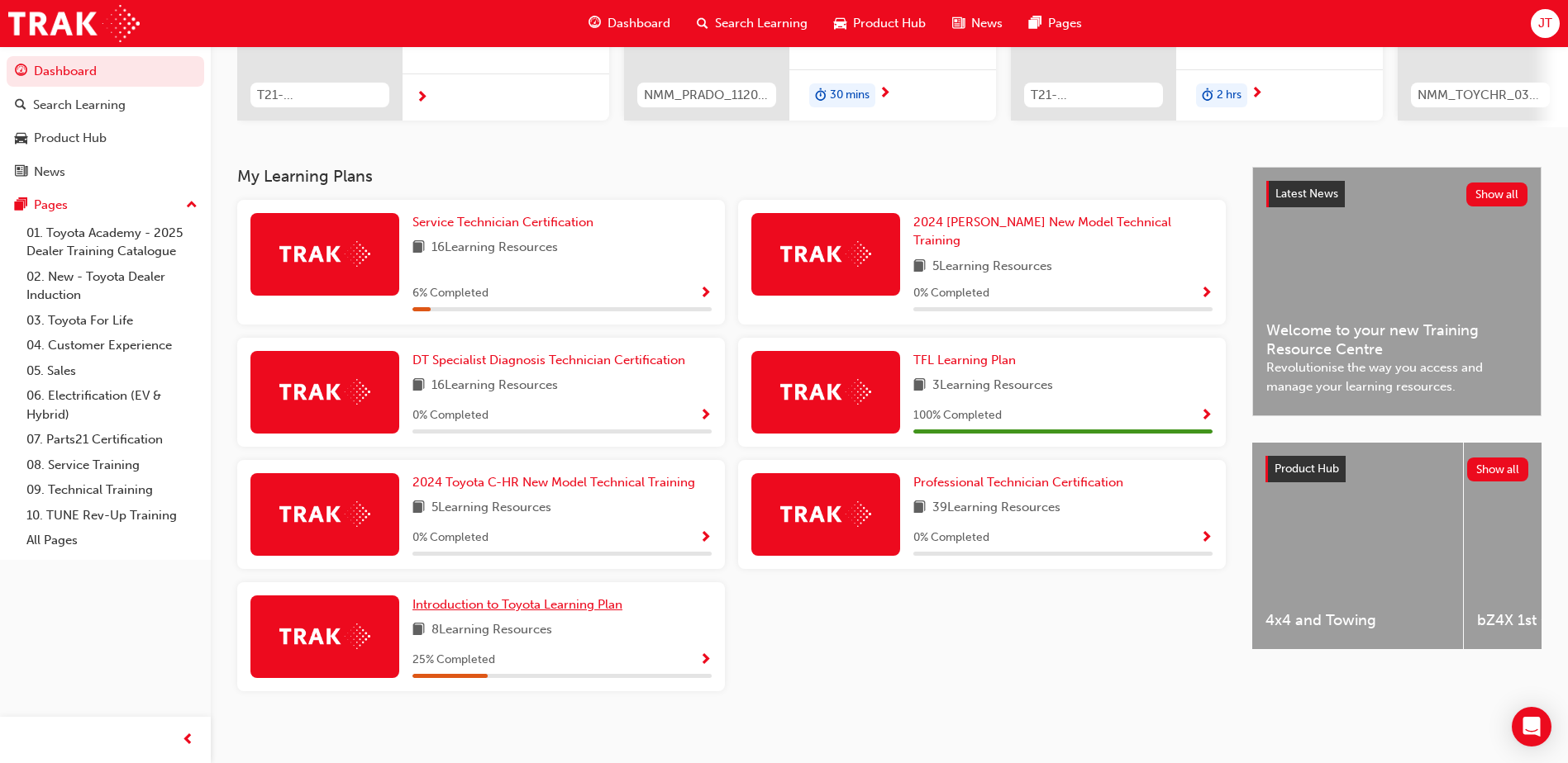
click at [513, 601] on span "Introduction to Toyota Learning Plan" at bounding box center [517, 605] width 210 height 15
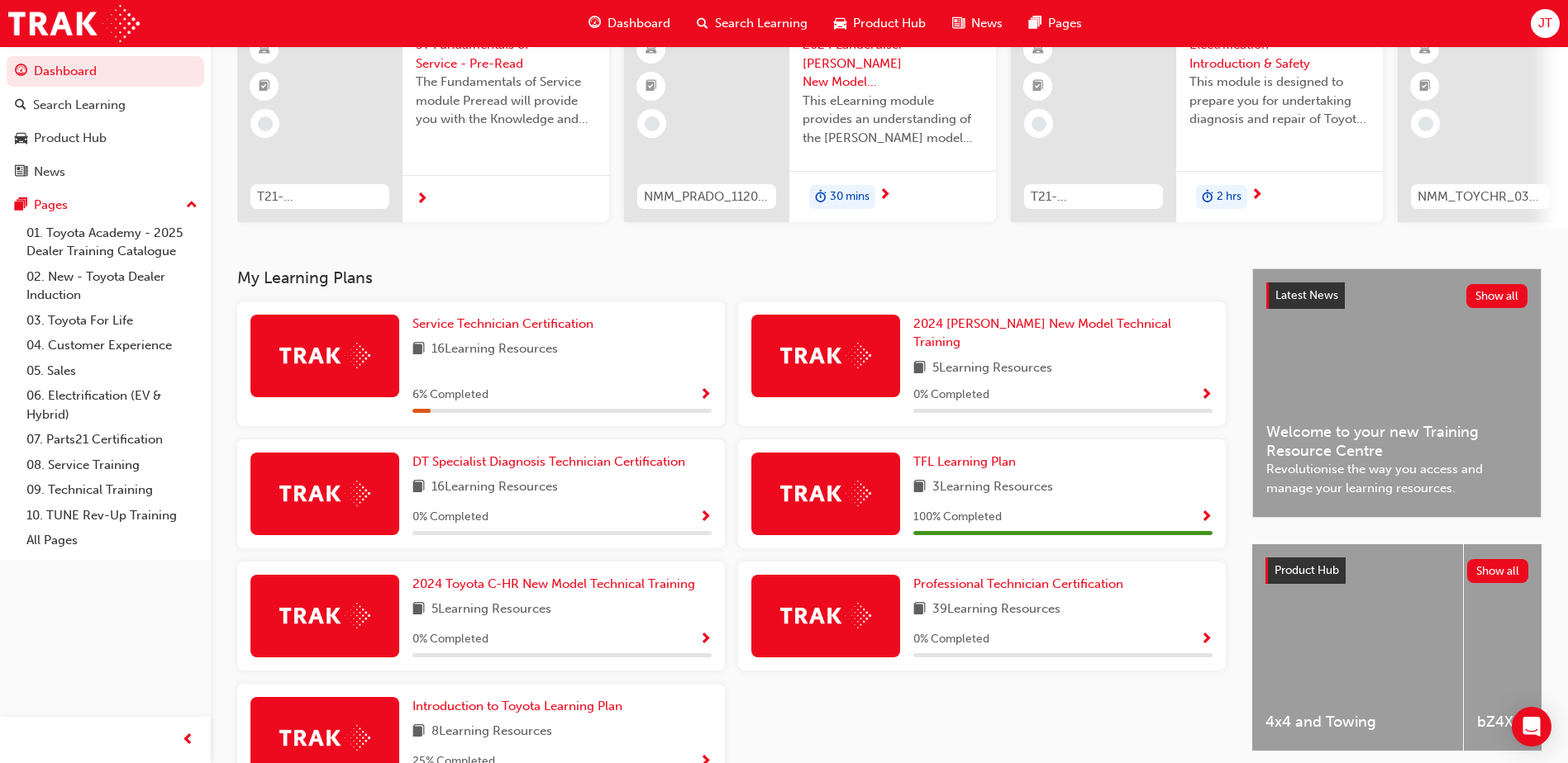
scroll to position [166, 0]
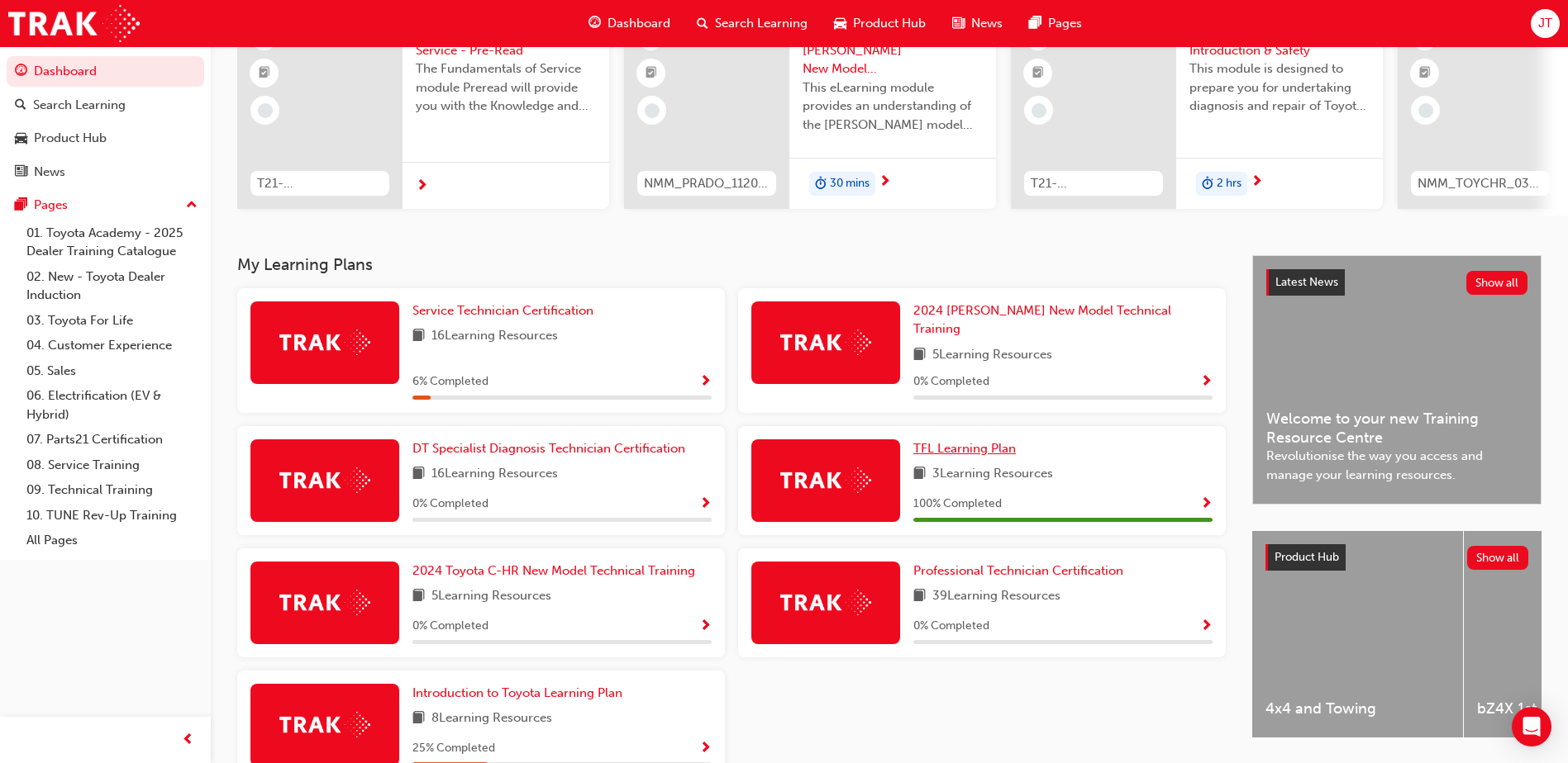
click at [954, 441] on span "TFL Learning Plan" at bounding box center [964, 448] width 102 height 15
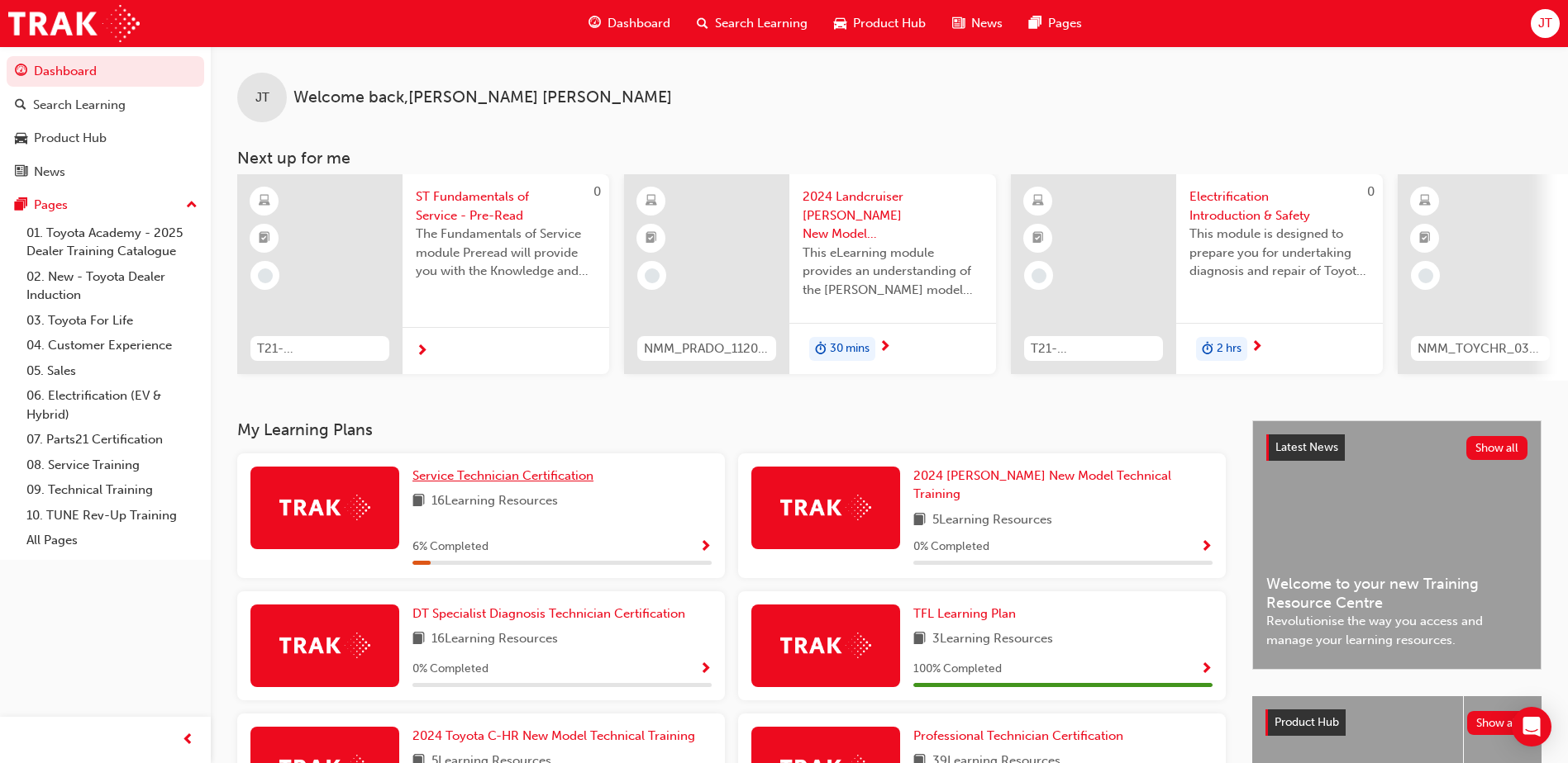
click at [556, 483] on span "Service Technician Certification" at bounding box center [503, 476] width 181 height 15
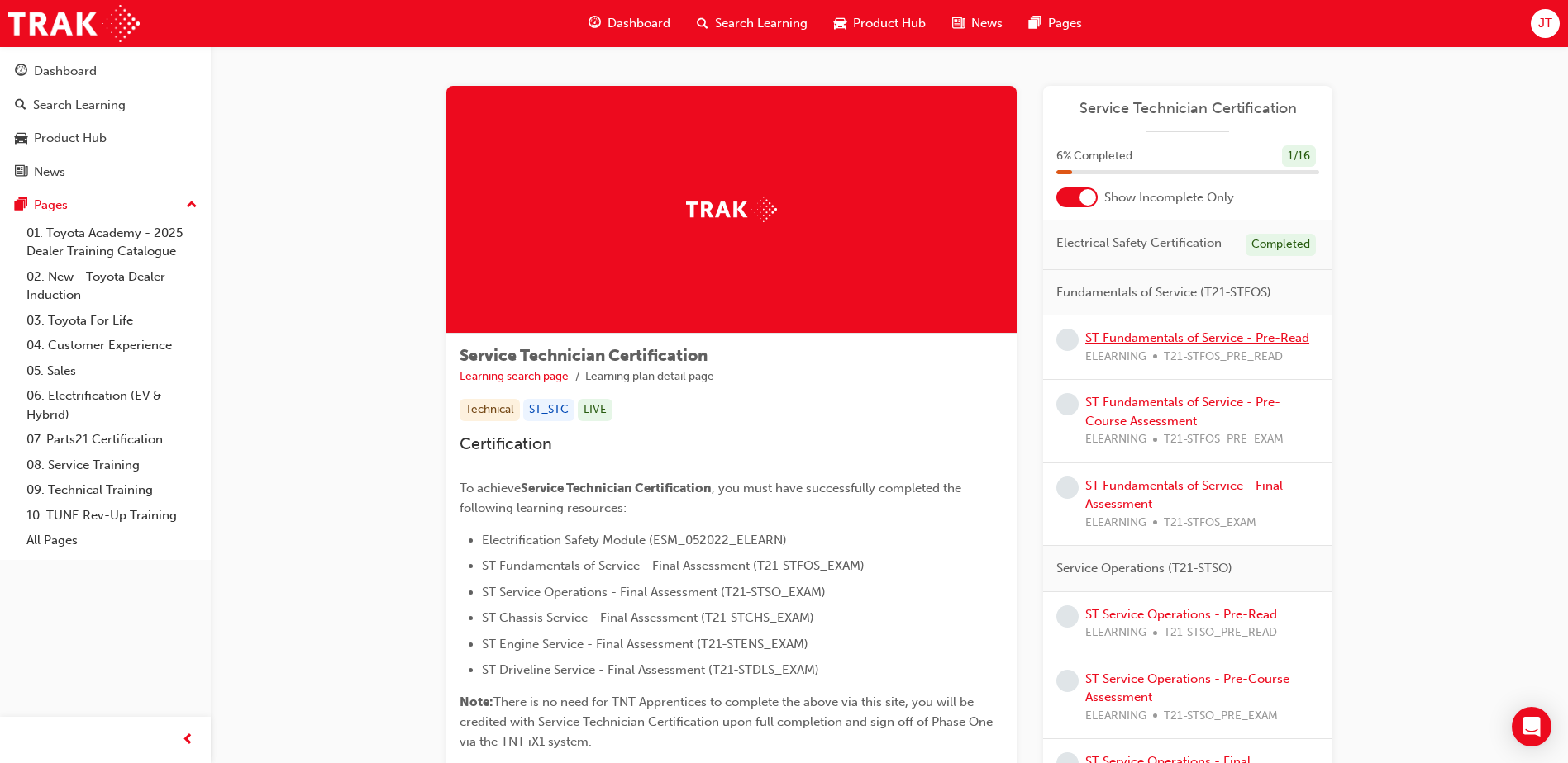
click at [1183, 339] on link "ST Fundamentals of Service - Pre-Read" at bounding box center [1197, 338] width 224 height 15
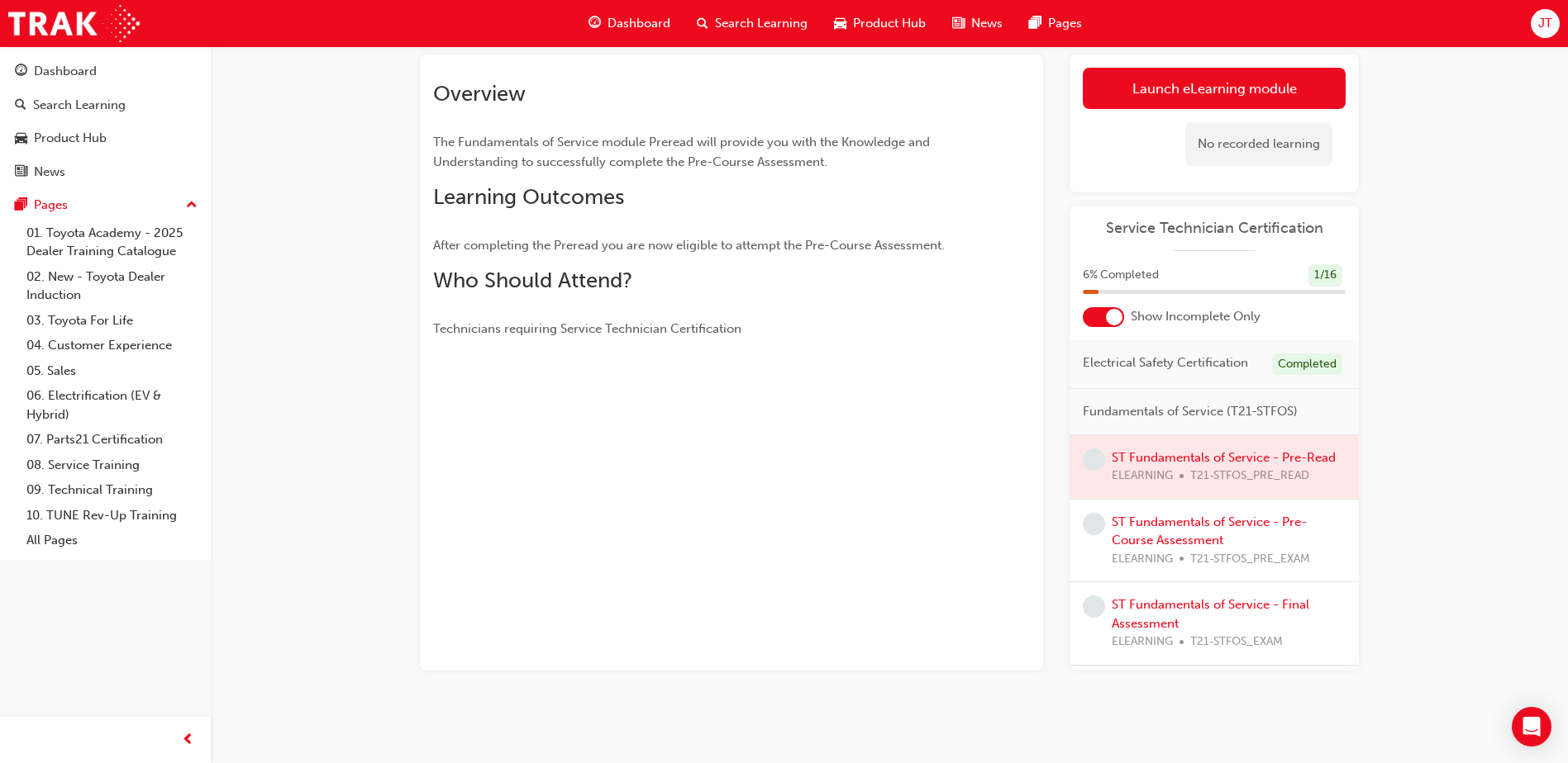
scroll to position [96, 0]
click at [1262, 76] on link "Launch eLearning module" at bounding box center [1214, 87] width 262 height 41
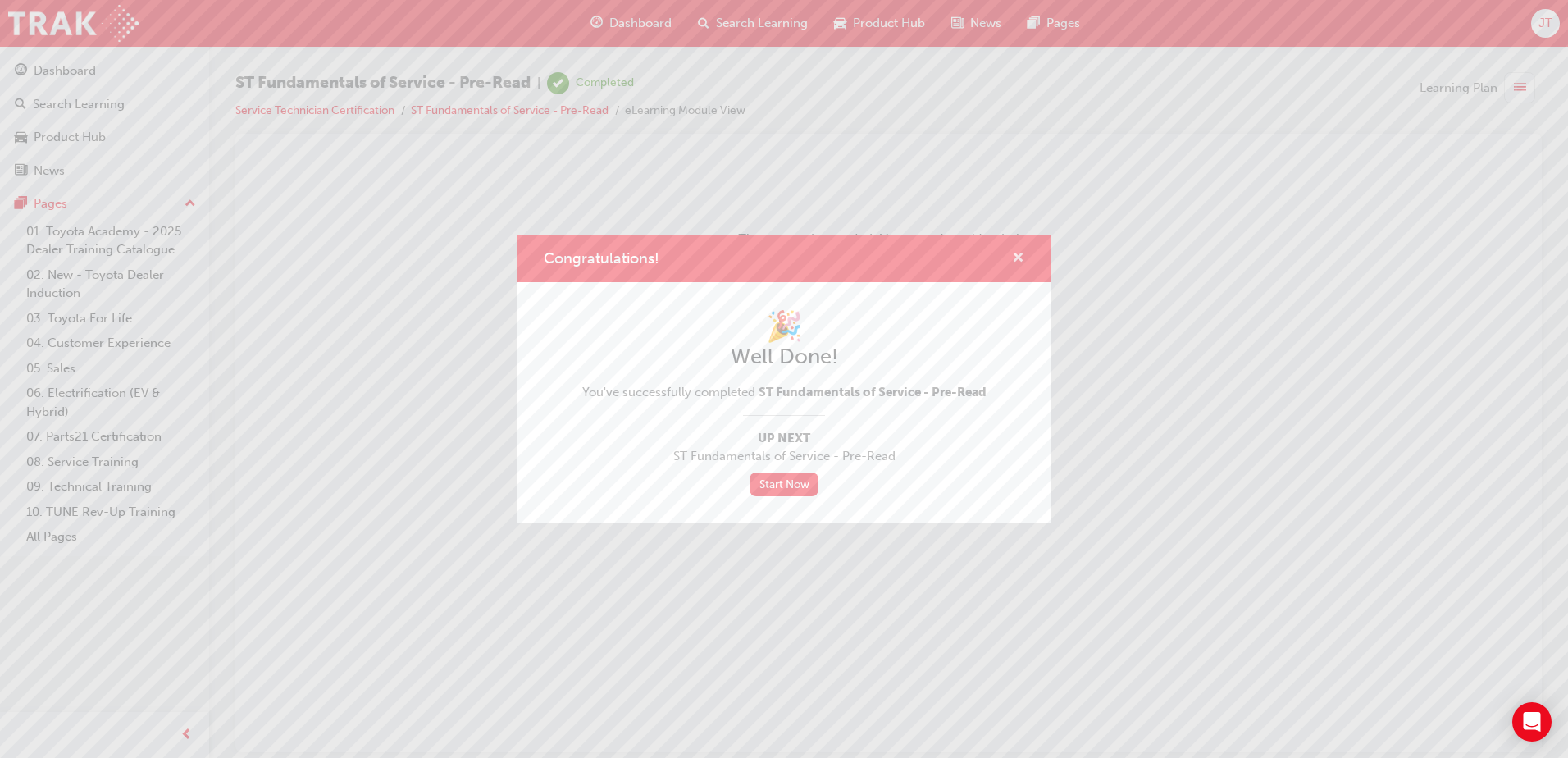
click at [1013, 257] on span "cross-icon" at bounding box center [1018, 260] width 12 height 15
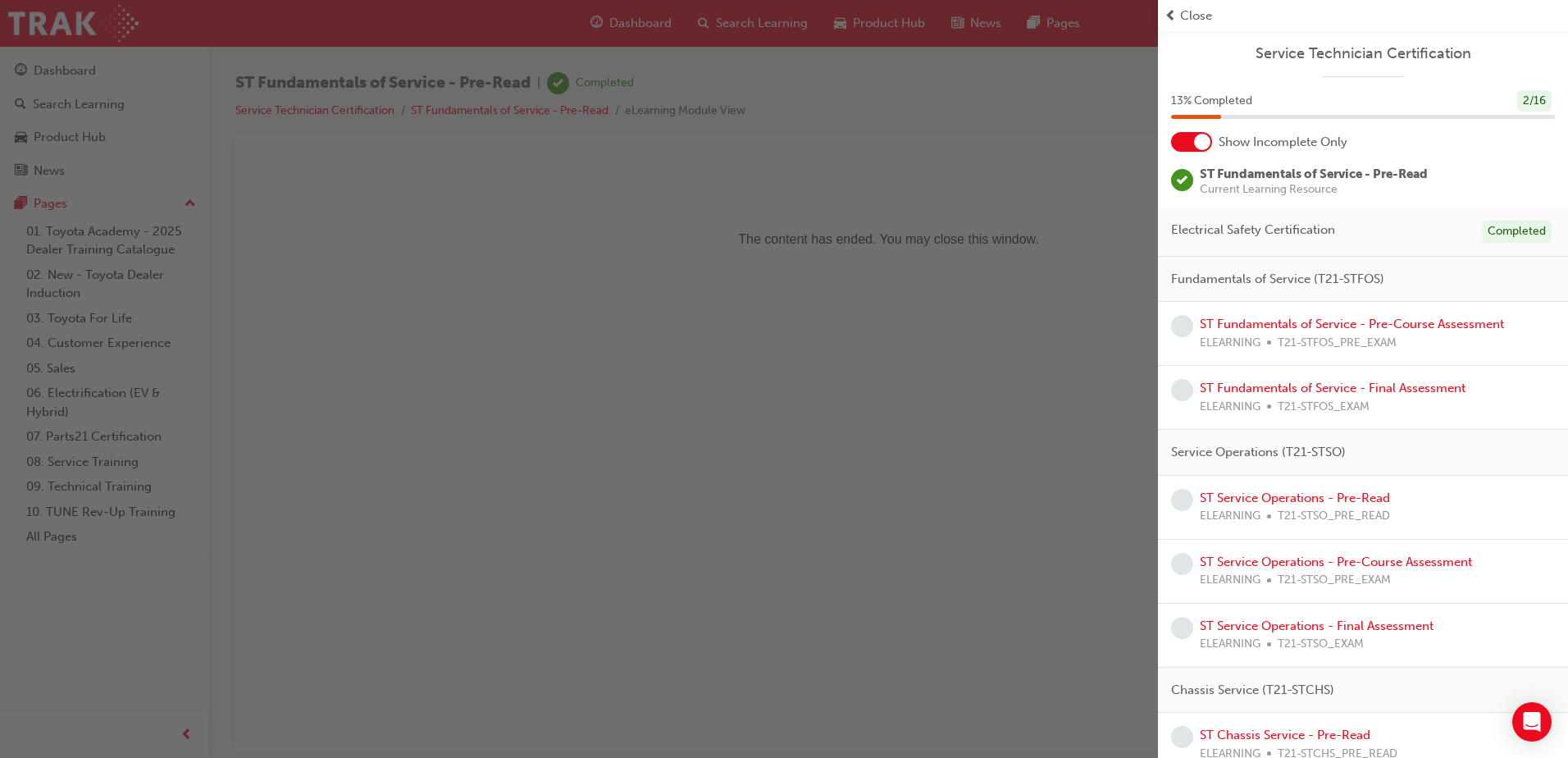
click at [1190, 21] on span "Close" at bounding box center [1196, 16] width 32 height 19
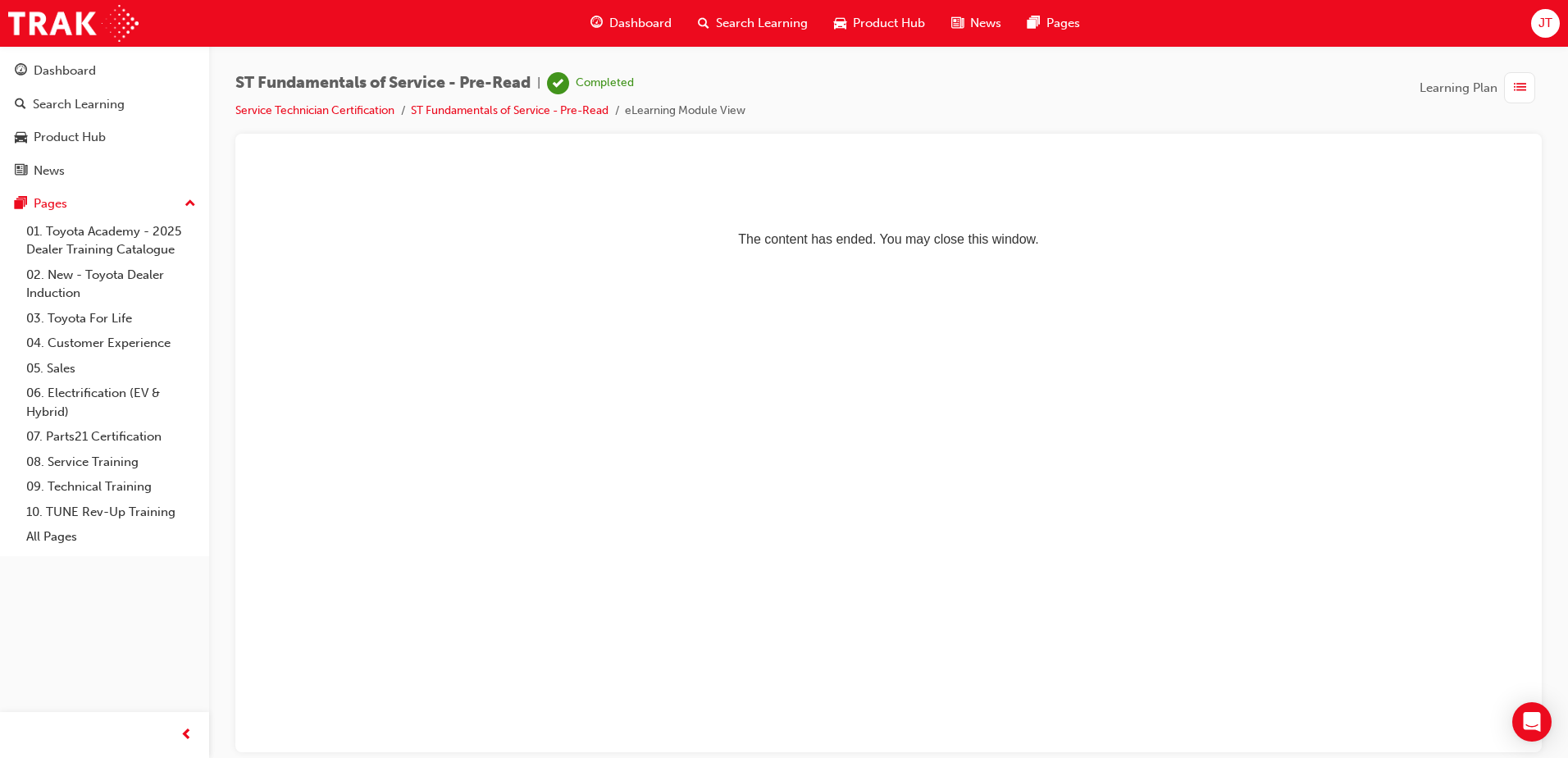
click at [1556, 27] on div "JT" at bounding box center [1545, 23] width 28 height 28
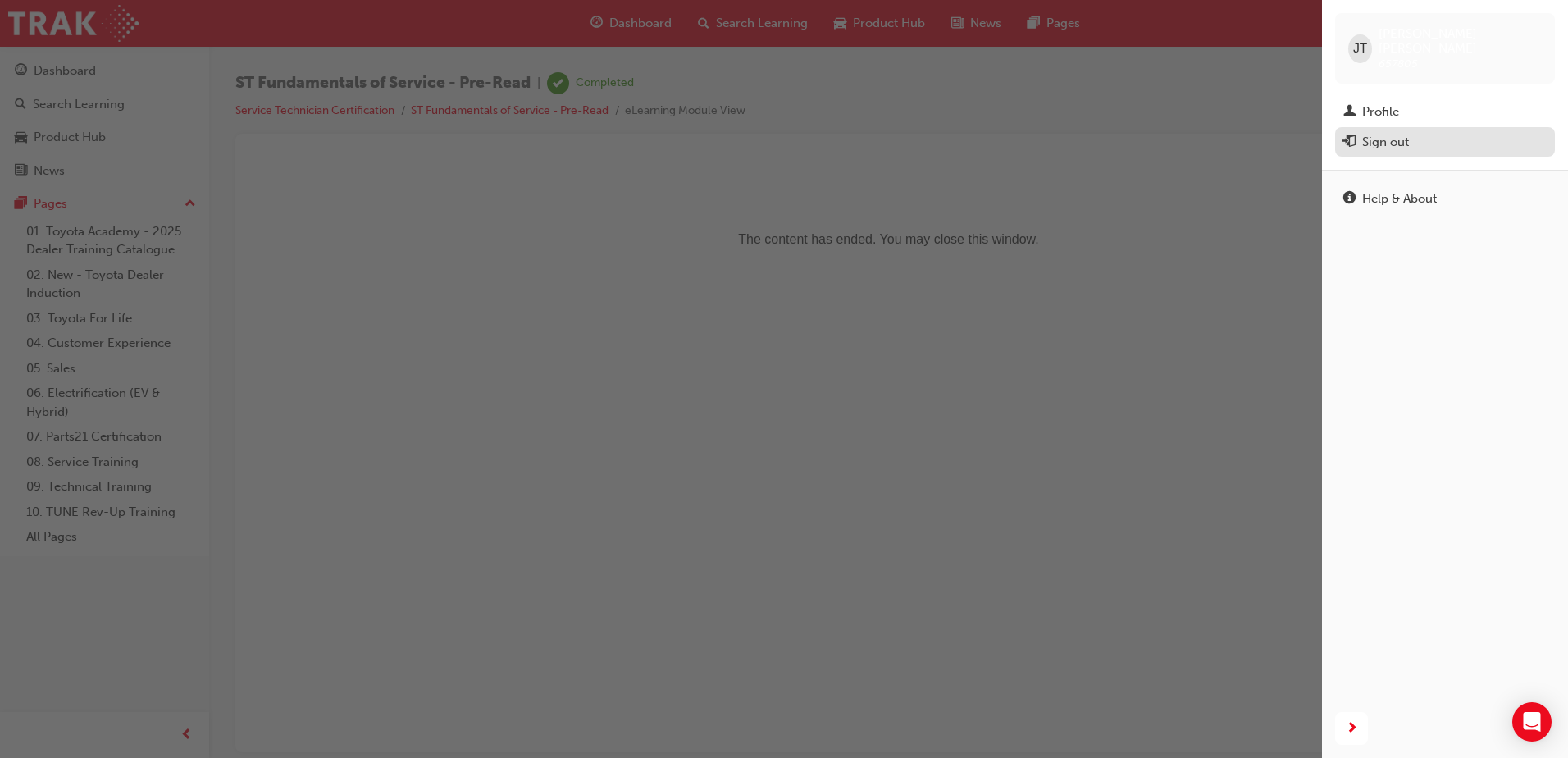
click at [1388, 133] on div "Sign out" at bounding box center [1385, 142] width 47 height 19
